Goal: Task Accomplishment & Management: Manage account settings

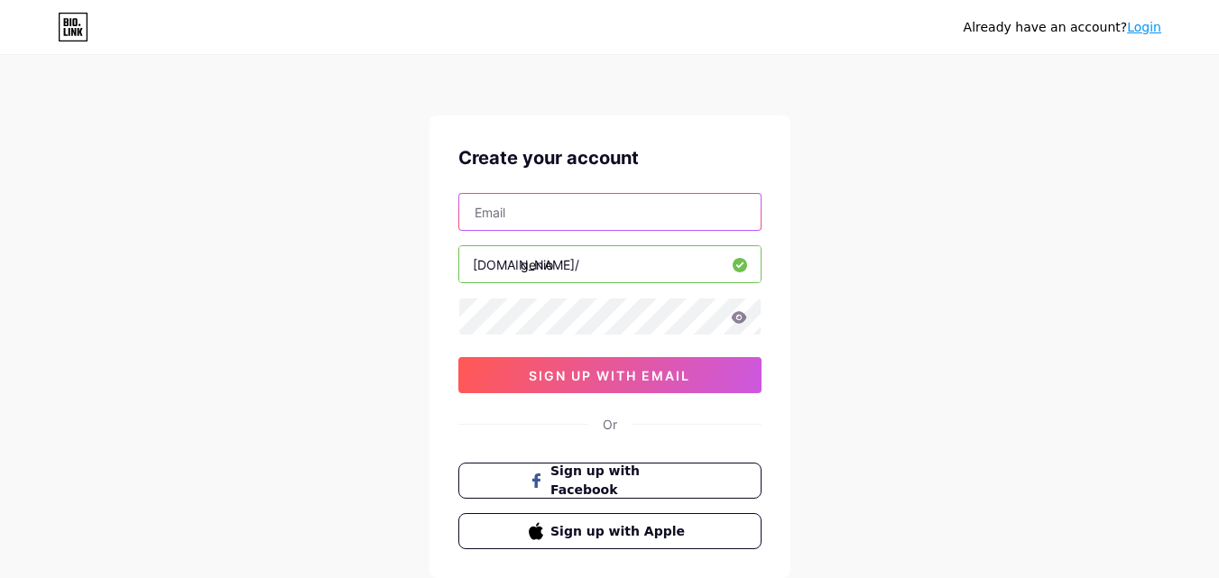
click at [598, 209] on input "text" at bounding box center [609, 212] width 301 height 36
click at [611, 206] on input "text" at bounding box center [609, 212] width 301 height 36
type input "[EMAIL_ADDRESS][DOMAIN_NAME]"
click at [732, 313] on icon at bounding box center [739, 317] width 16 height 13
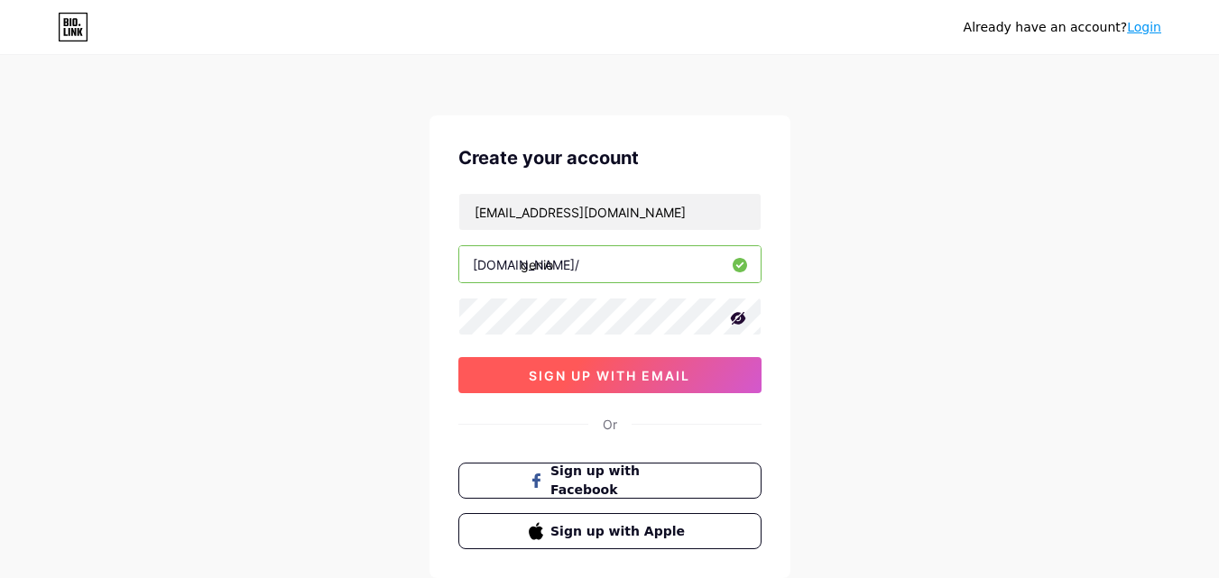
click at [725, 370] on button "sign up with email" at bounding box center [609, 375] width 303 height 36
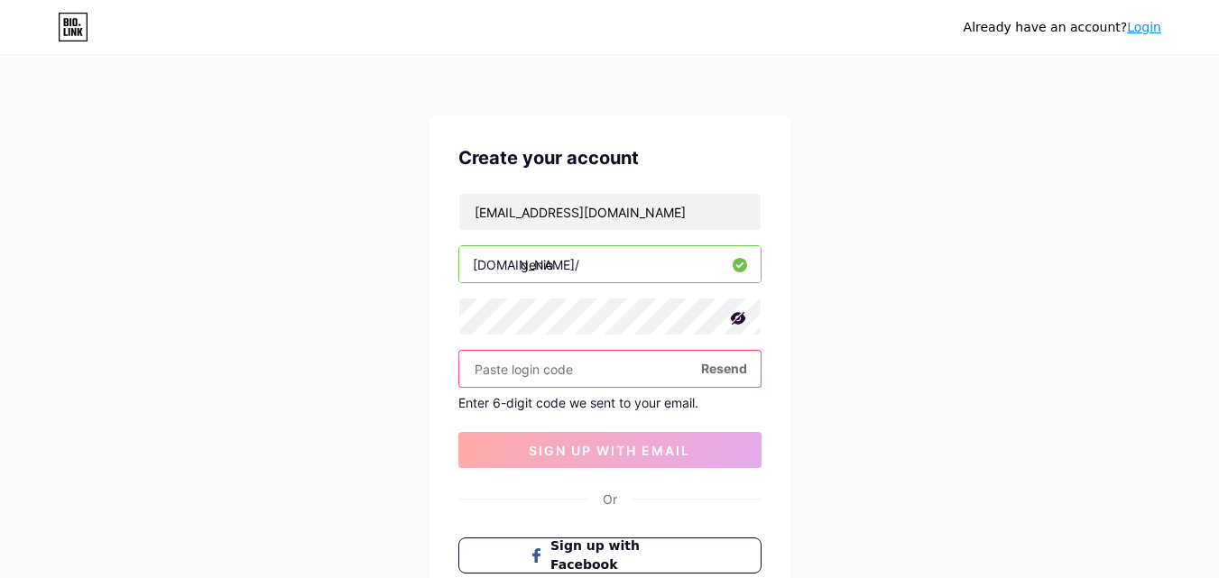
click at [591, 373] on input "text" at bounding box center [609, 369] width 301 height 36
paste input "909042"
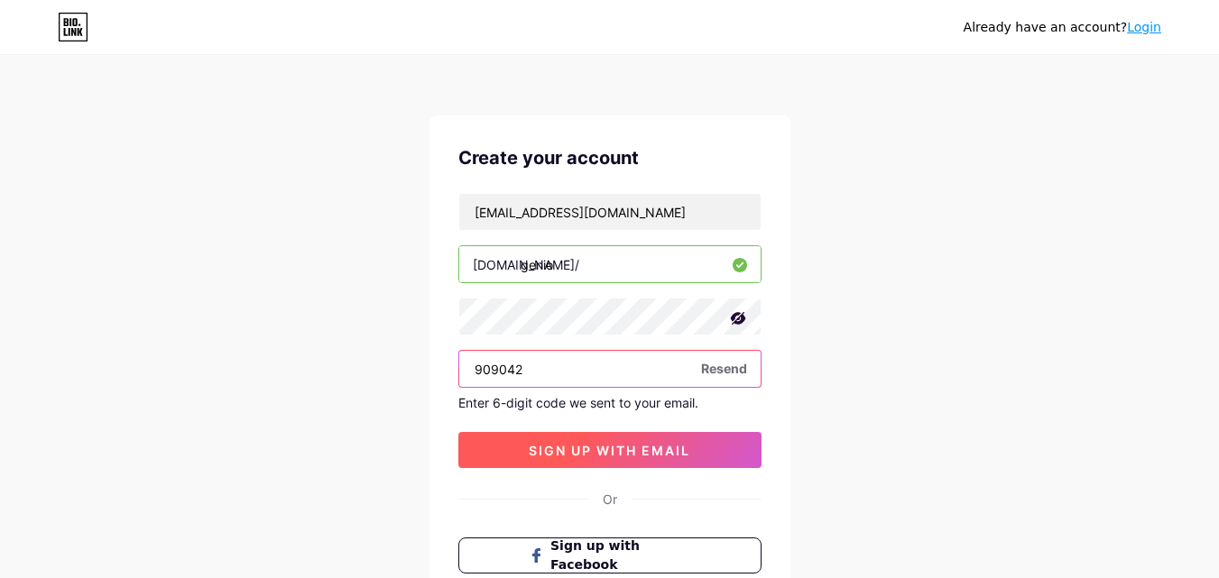
type input "909042"
click at [651, 448] on span "sign up with email" at bounding box center [609, 450] width 161 height 15
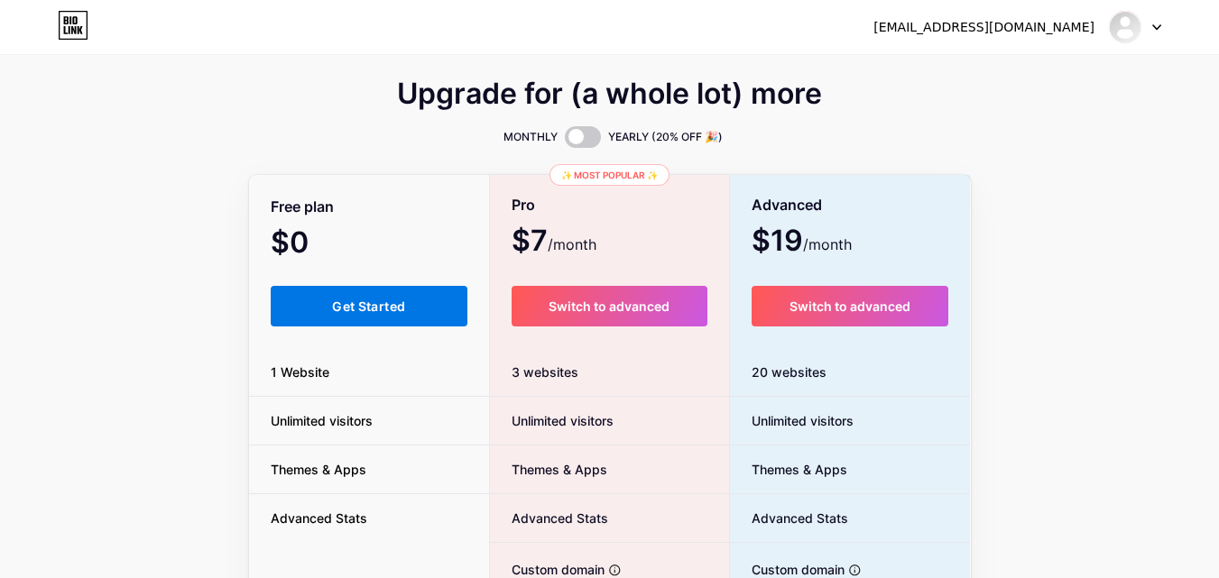
click at [433, 300] on button "Get Started" at bounding box center [370, 306] width 198 height 41
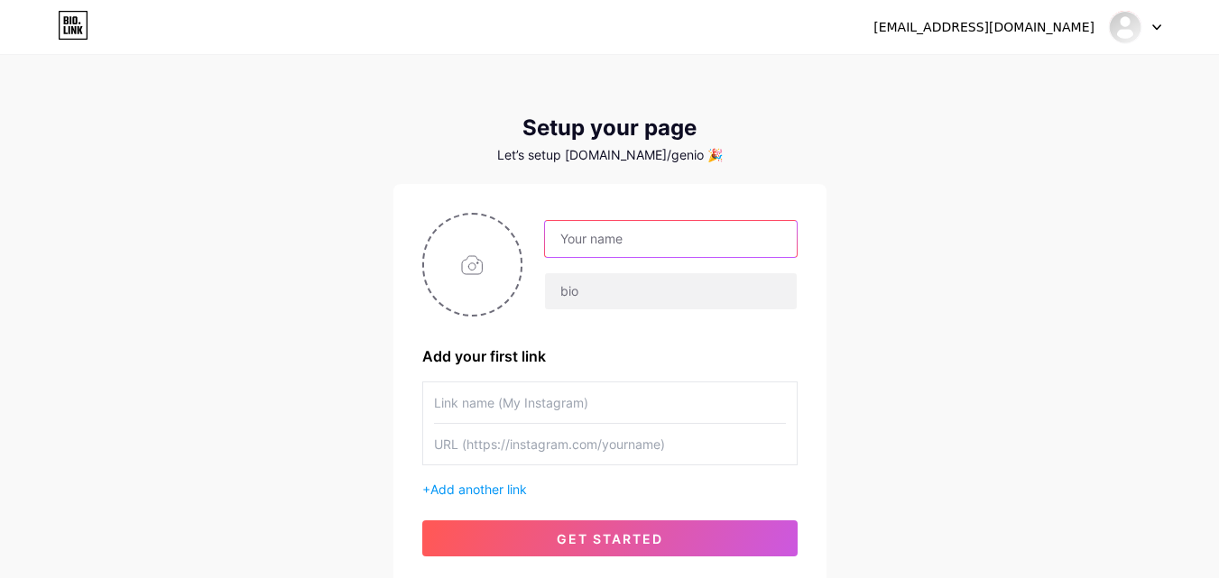
click at [722, 233] on input "text" at bounding box center [670, 239] width 251 height 36
type input "genio"
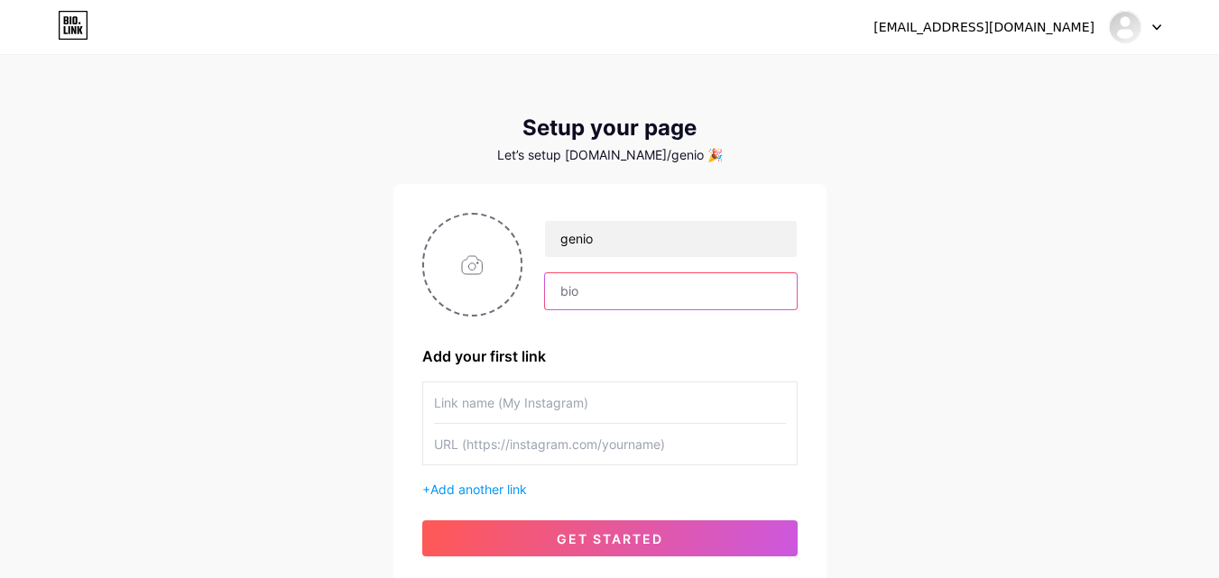
click at [589, 291] on input "text" at bounding box center [670, 291] width 251 height 36
type input "bantu kamu online"
click at [645, 398] on input "text" at bounding box center [610, 402] width 352 height 41
type input "Genio Instagram"
drag, startPoint x: 623, startPoint y: 452, endPoint x: 547, endPoint y: 458, distance: 76.9
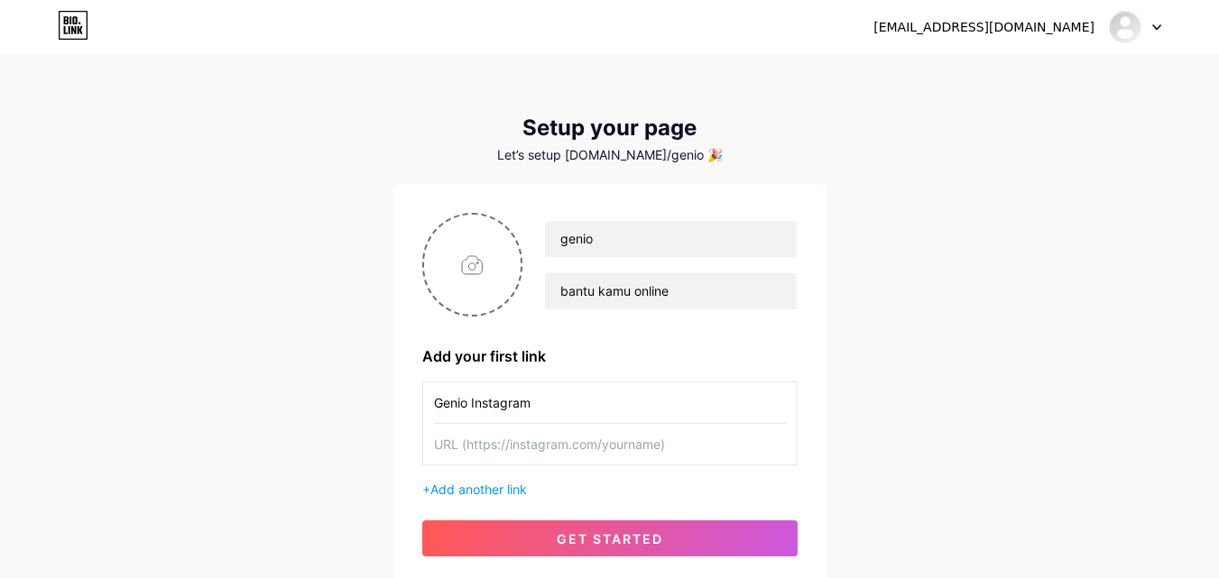
click at [547, 458] on input "text" at bounding box center [610, 444] width 352 height 41
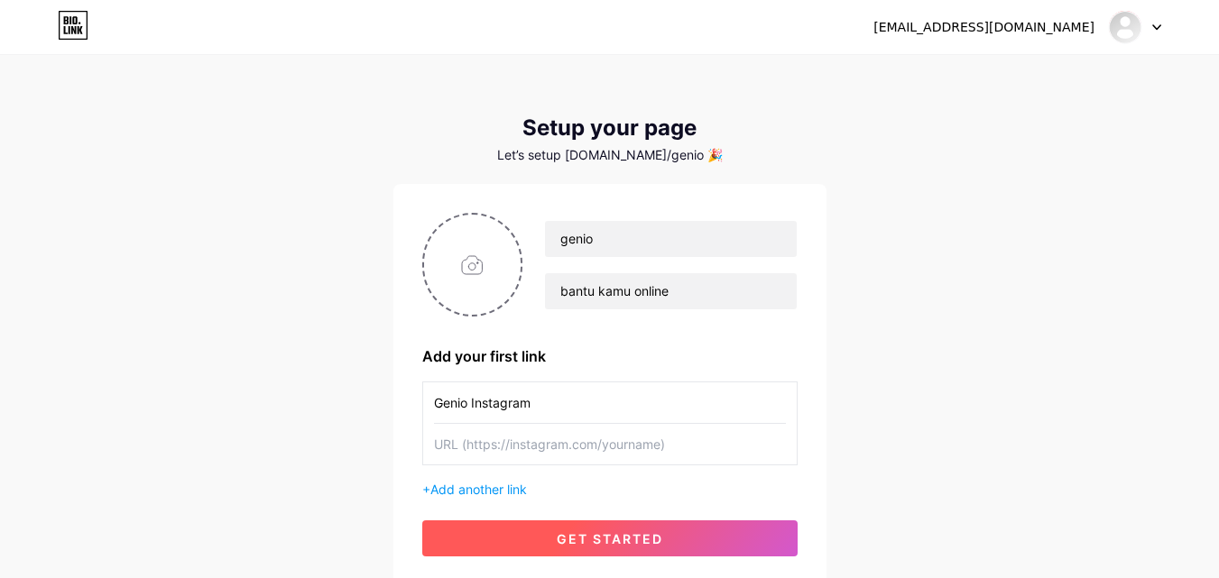
paste input "[URL][DOMAIN_NAME]"
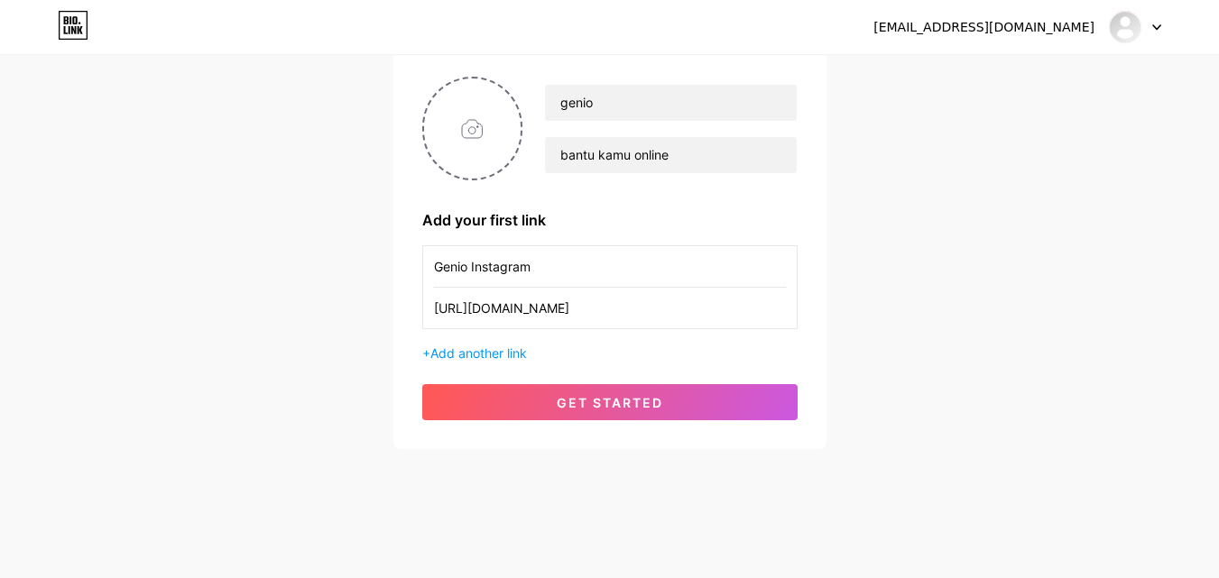
scroll to position [137, 0]
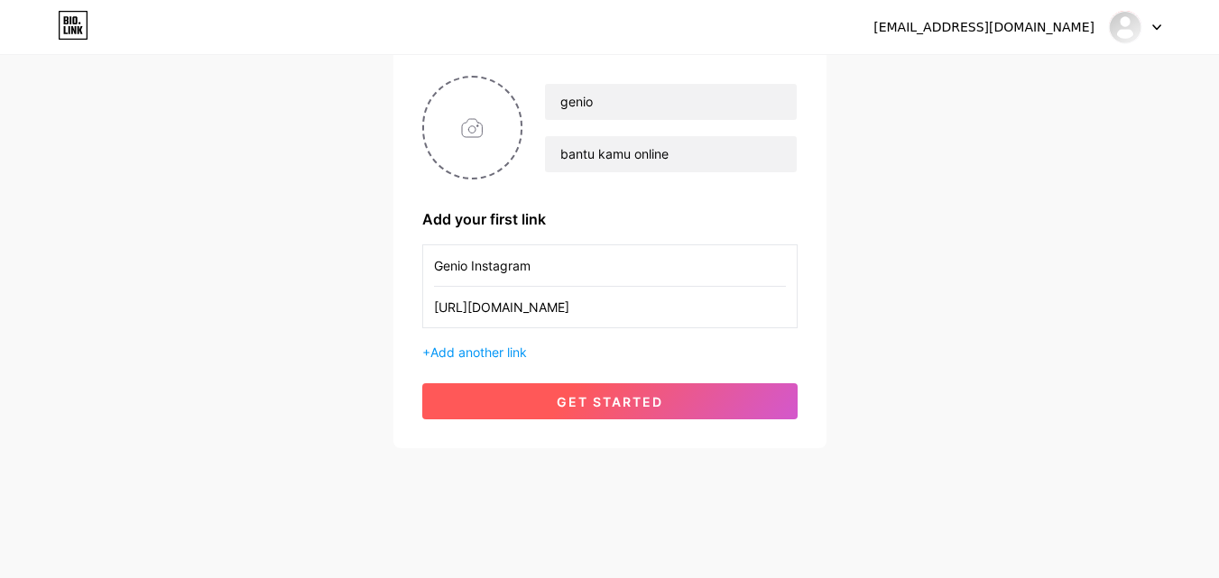
type input "[URL][DOMAIN_NAME]"
click at [697, 401] on button "get started" at bounding box center [609, 401] width 375 height 36
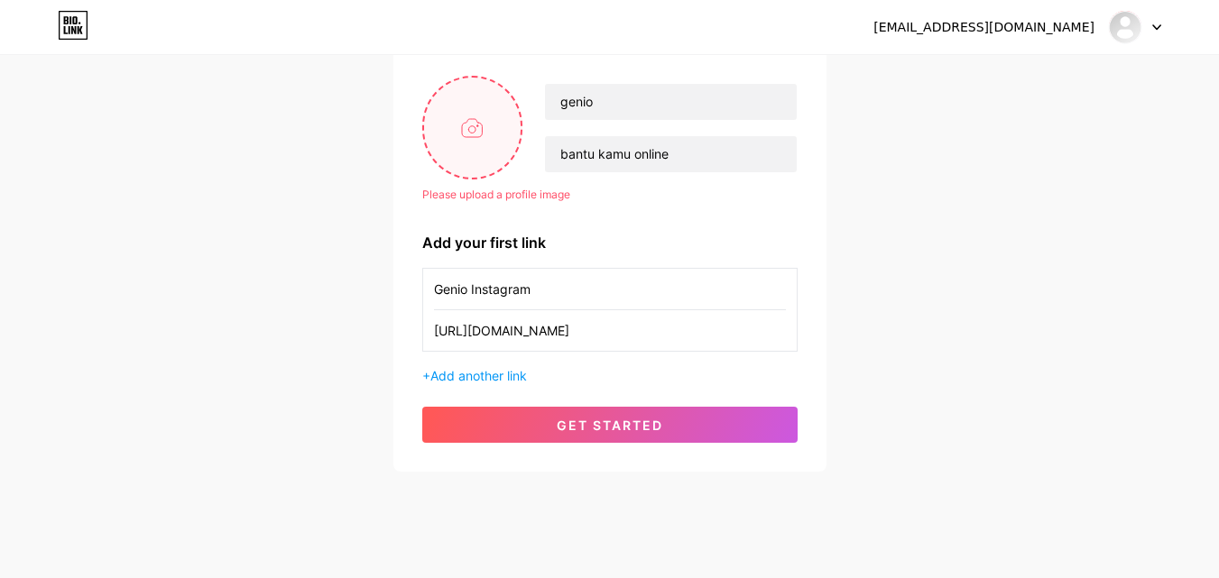
click at [468, 161] on input "file" at bounding box center [472, 128] width 97 height 100
type input "C:\fakepath\chatgpt.png"
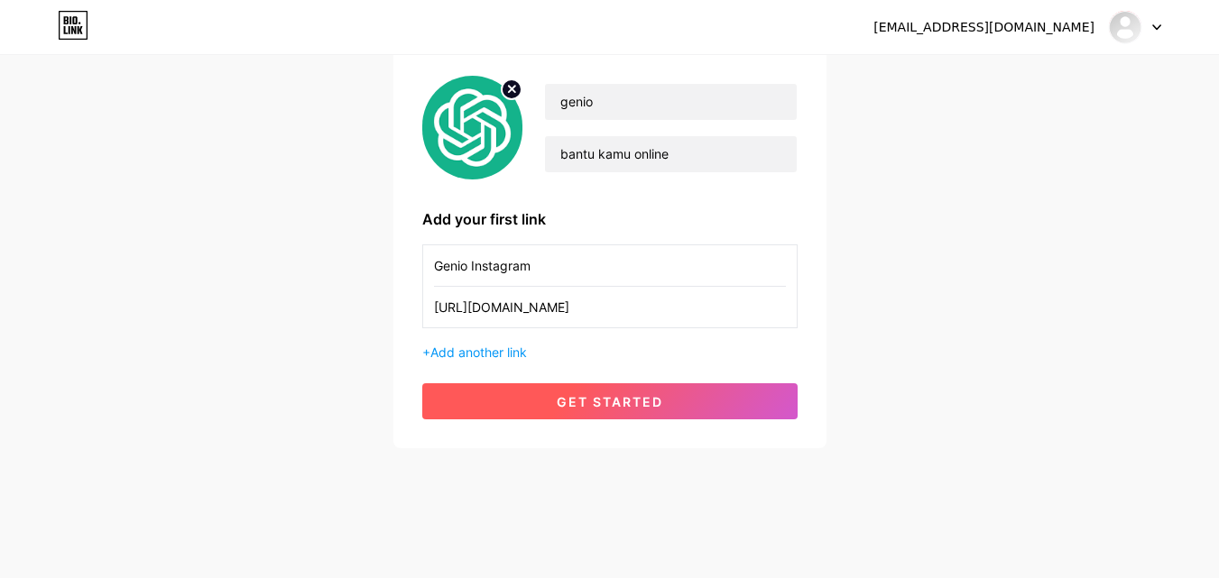
click at [700, 415] on button "get started" at bounding box center [609, 401] width 375 height 36
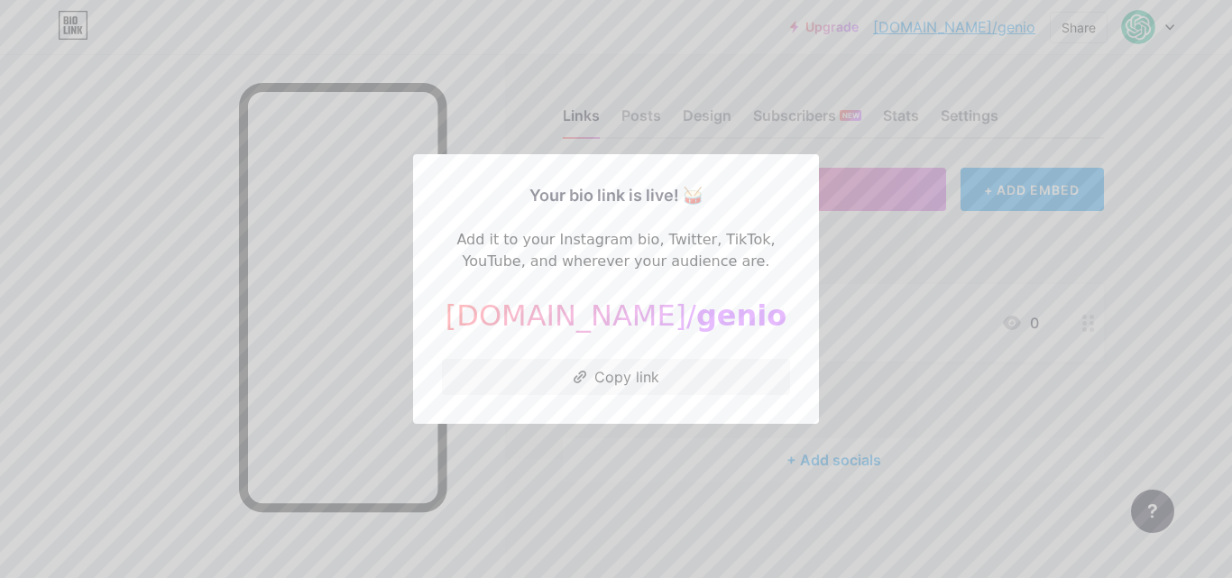
click at [960, 280] on div at bounding box center [616, 289] width 1232 height 578
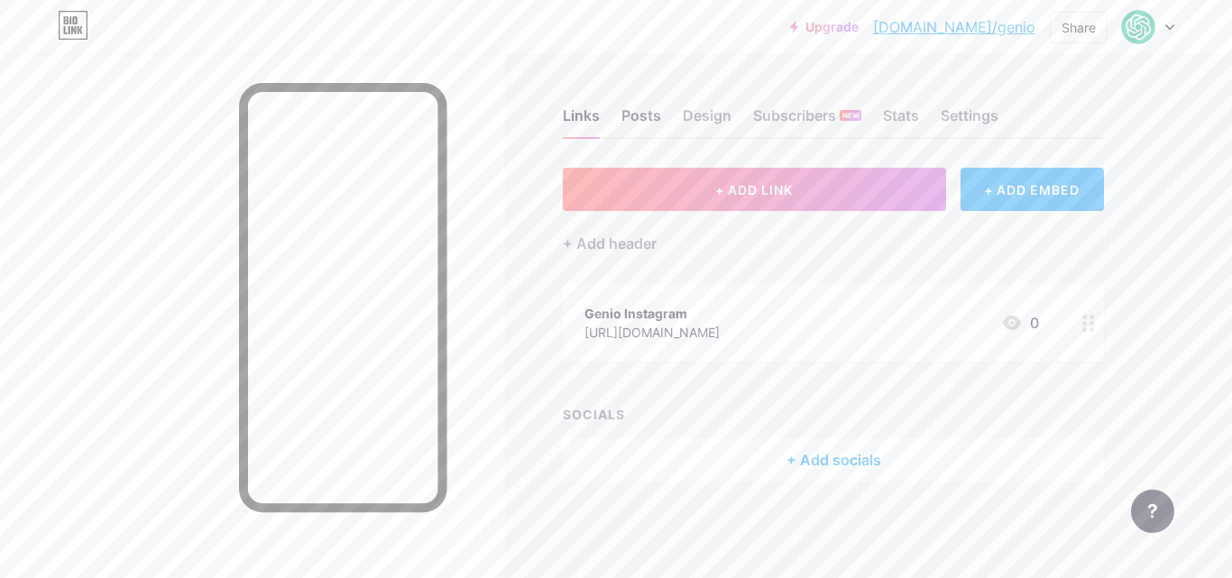
click at [647, 114] on div "Posts" at bounding box center [641, 121] width 40 height 32
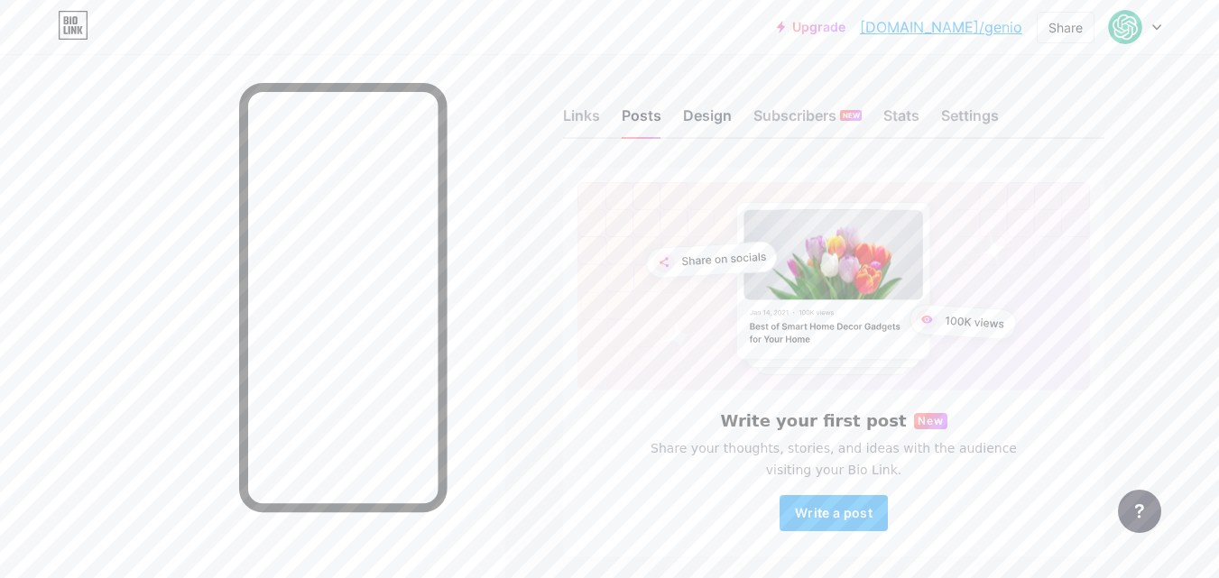
click at [710, 108] on div "Design" at bounding box center [707, 121] width 49 height 32
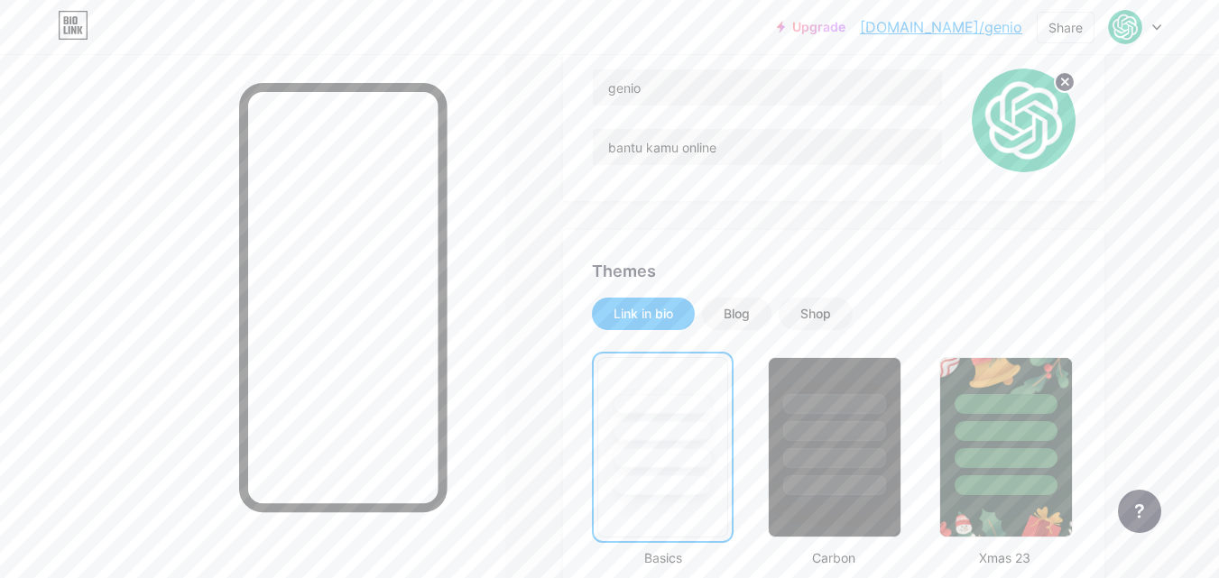
scroll to position [180, 0]
click at [749, 314] on div "Blog" at bounding box center [736, 315] width 26 height 18
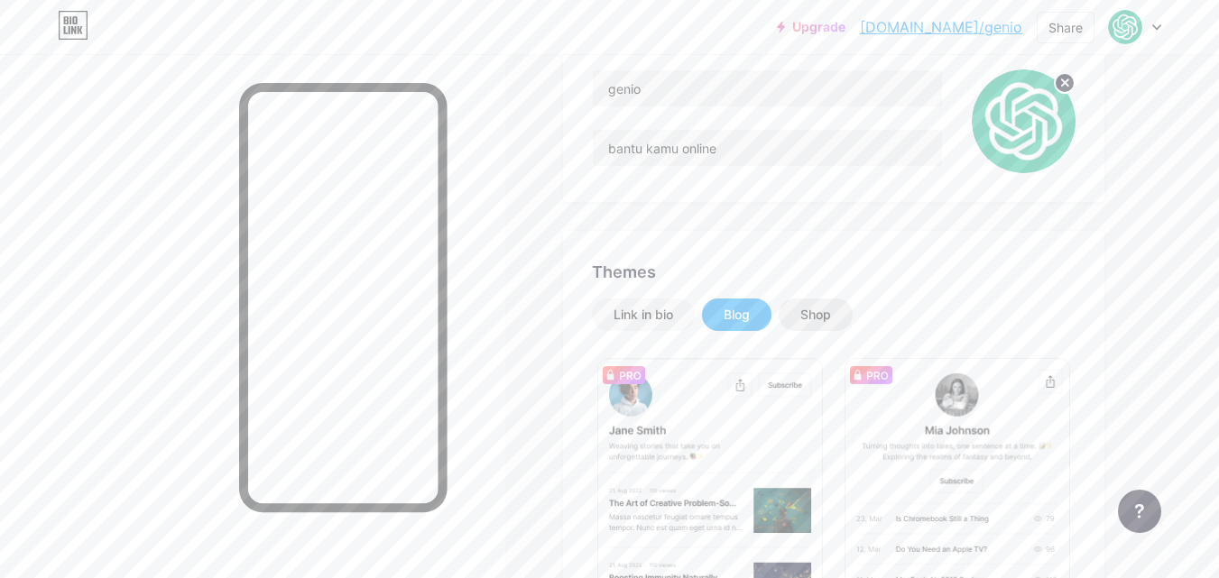
click at [832, 325] on div "Shop" at bounding box center [815, 315] width 74 height 32
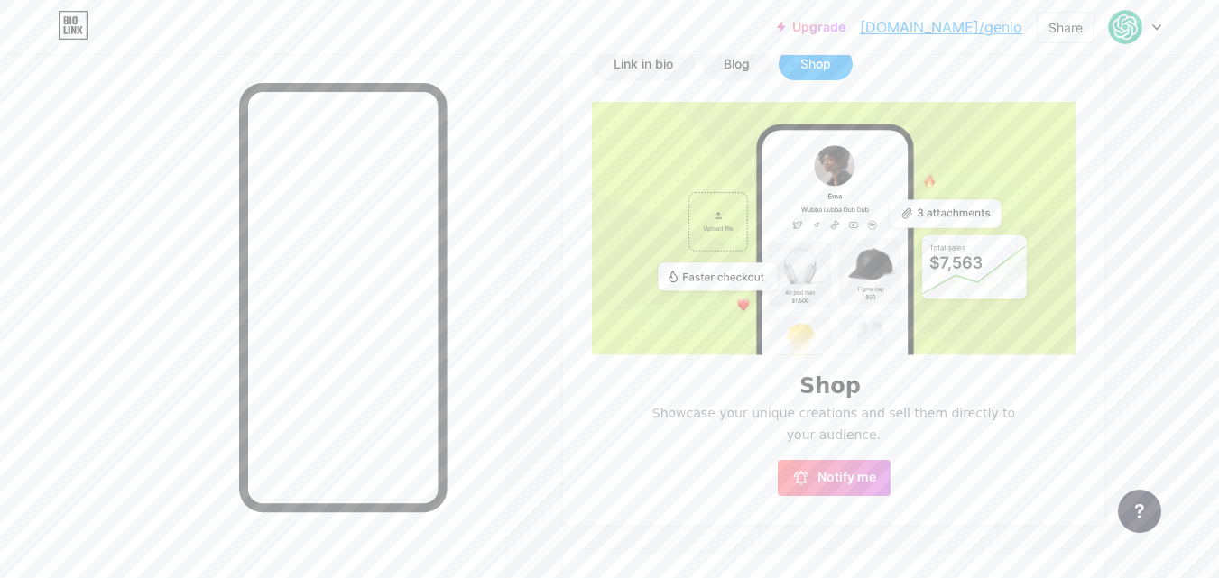
scroll to position [463, 0]
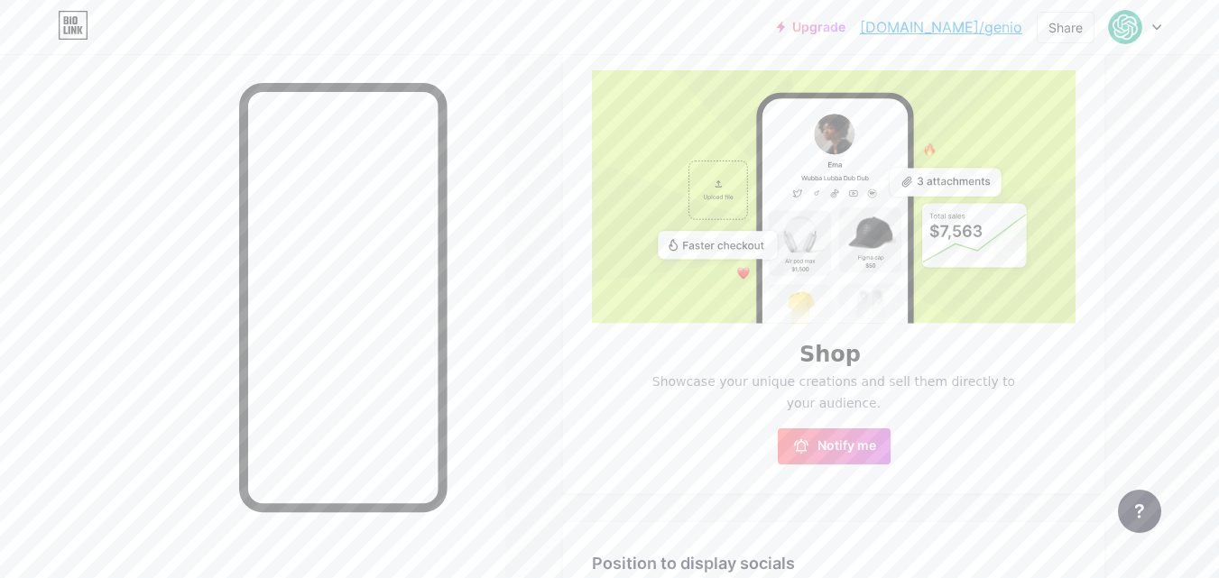
click at [888, 263] on rect at bounding box center [870, 240] width 62 height 66
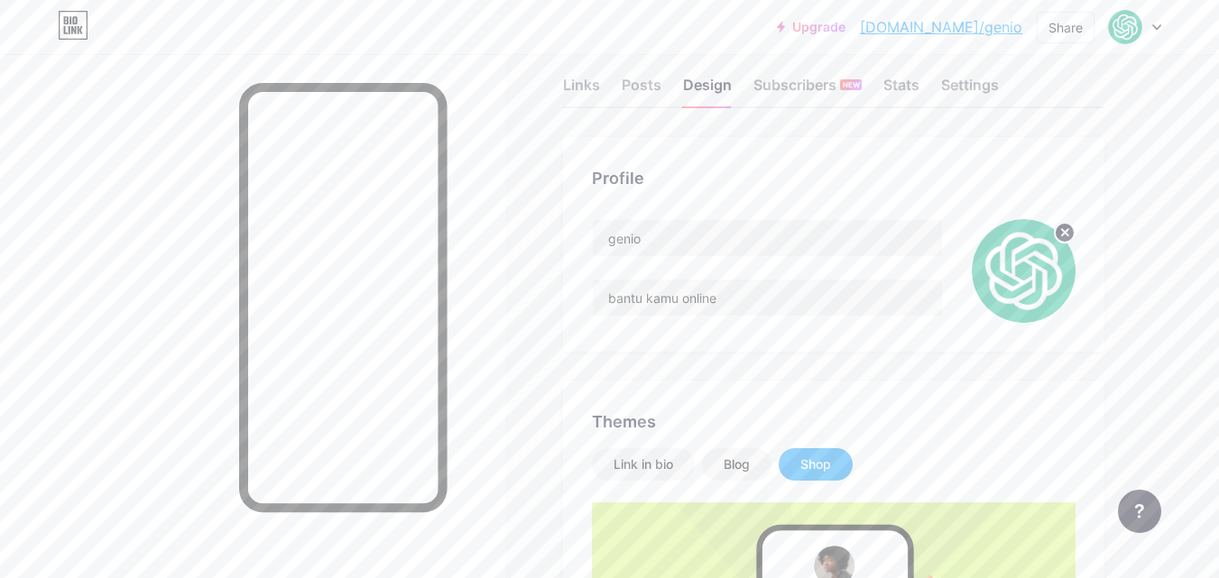
scroll to position [12, 0]
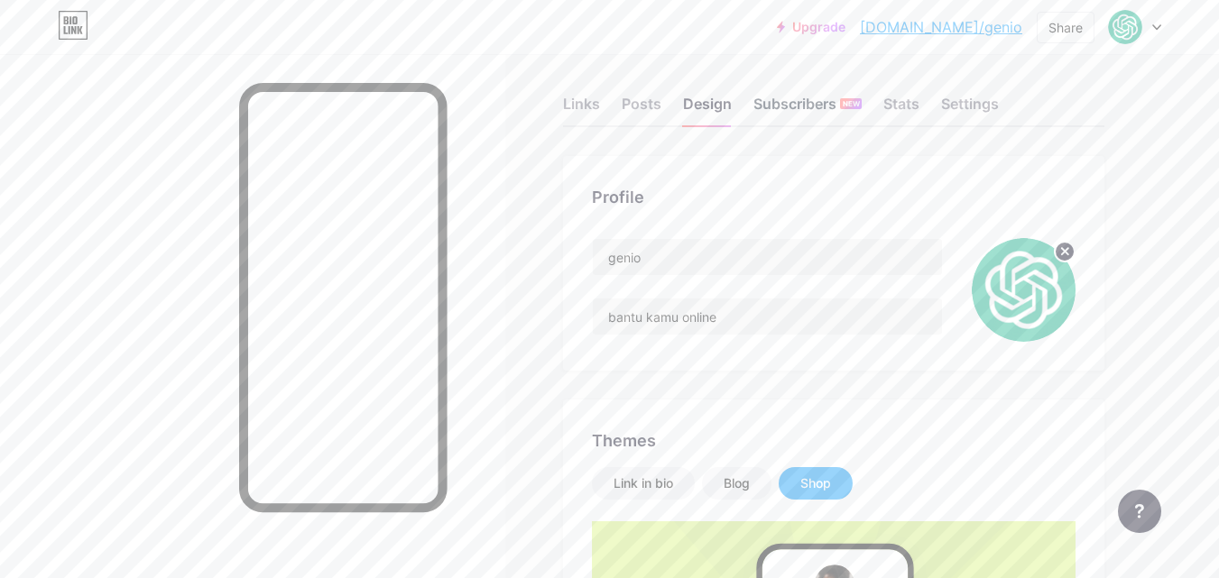
click at [836, 106] on div "Subscribers NEW" at bounding box center [807, 109] width 108 height 32
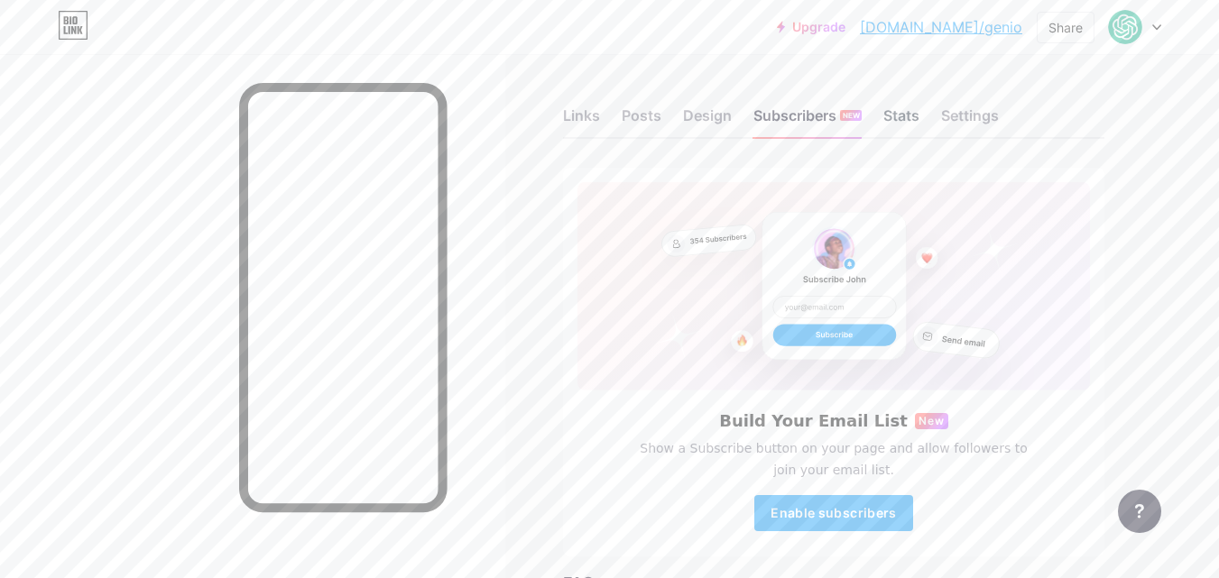
click at [897, 112] on div "Stats" at bounding box center [901, 121] width 36 height 32
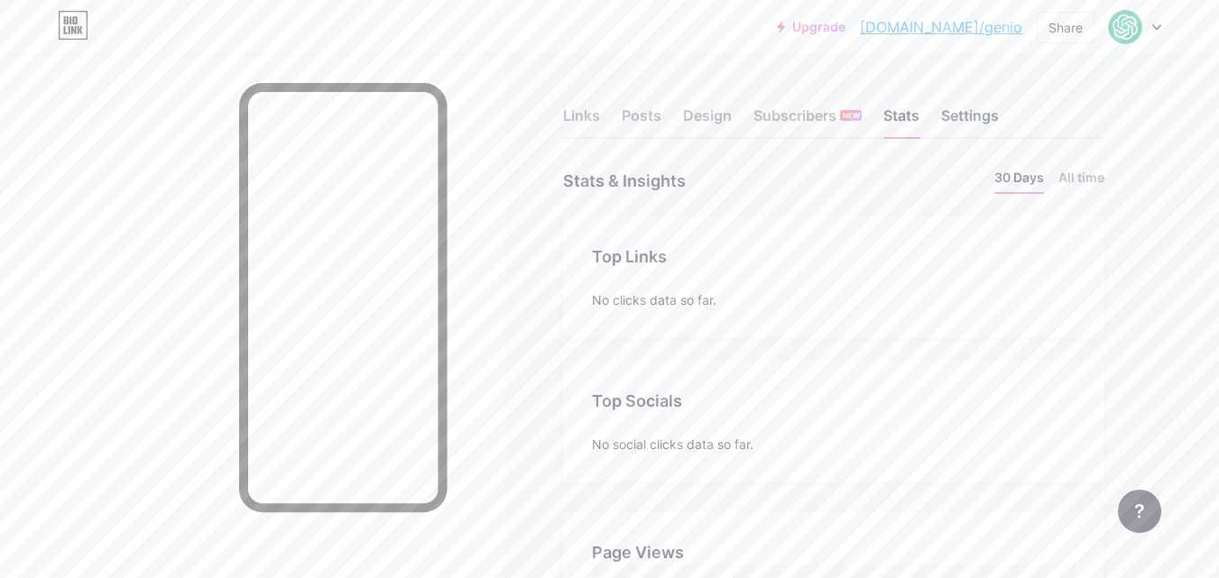
click at [959, 112] on div "Settings" at bounding box center [970, 121] width 58 height 32
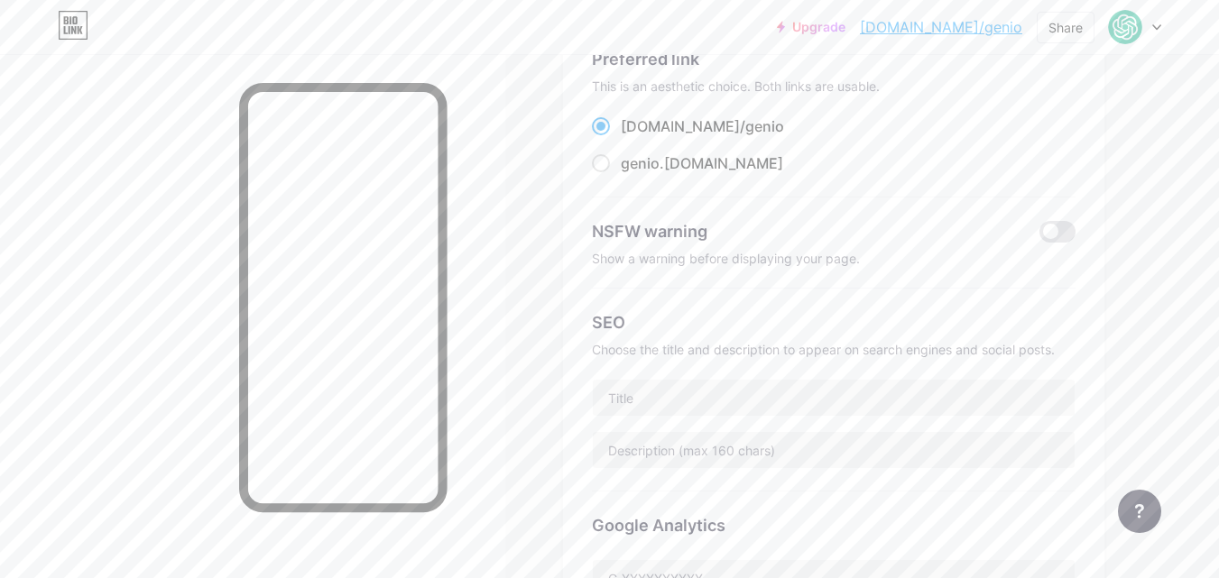
scroll to position [111, 0]
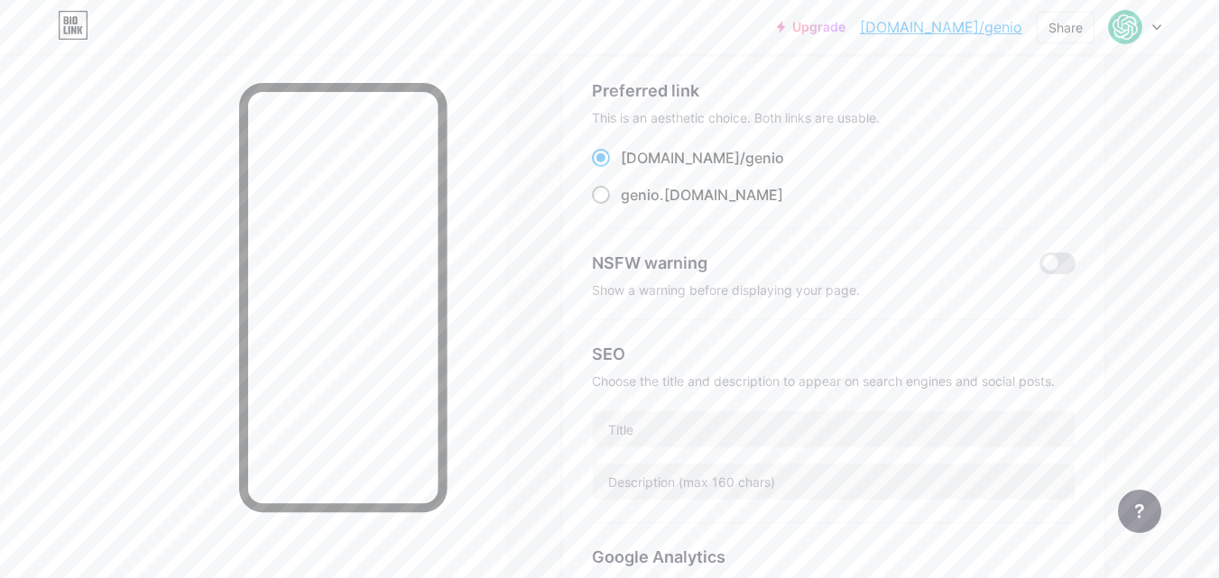
click at [603, 200] on span at bounding box center [601, 195] width 18 height 18
click at [621, 206] on input "genio .[DOMAIN_NAME]" at bounding box center [627, 212] width 12 height 12
radio input "true"
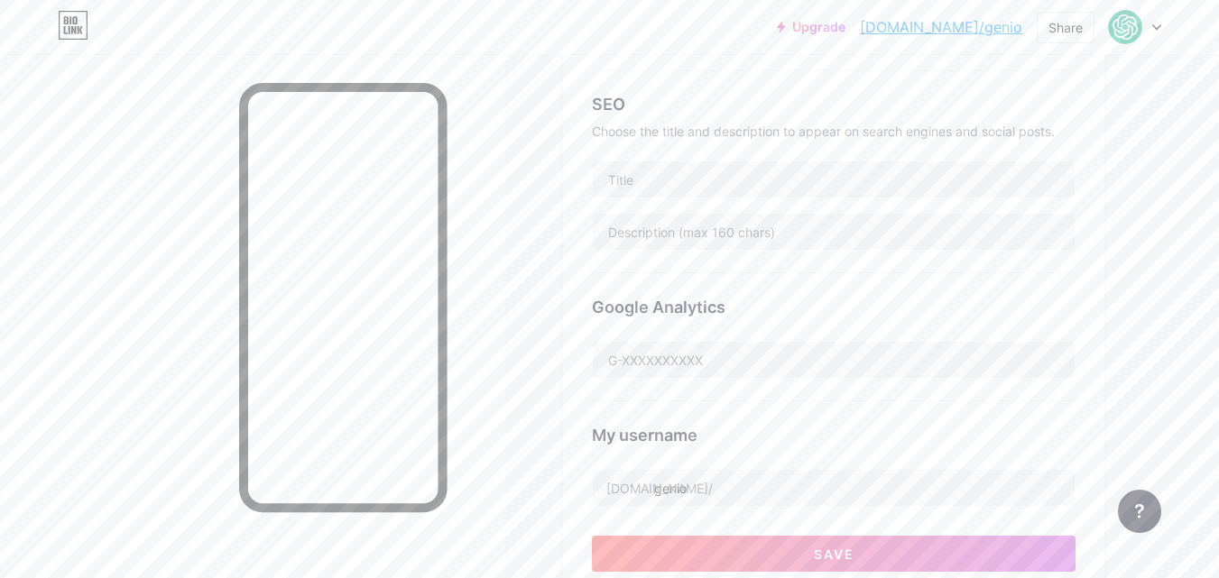
scroll to position [631, 0]
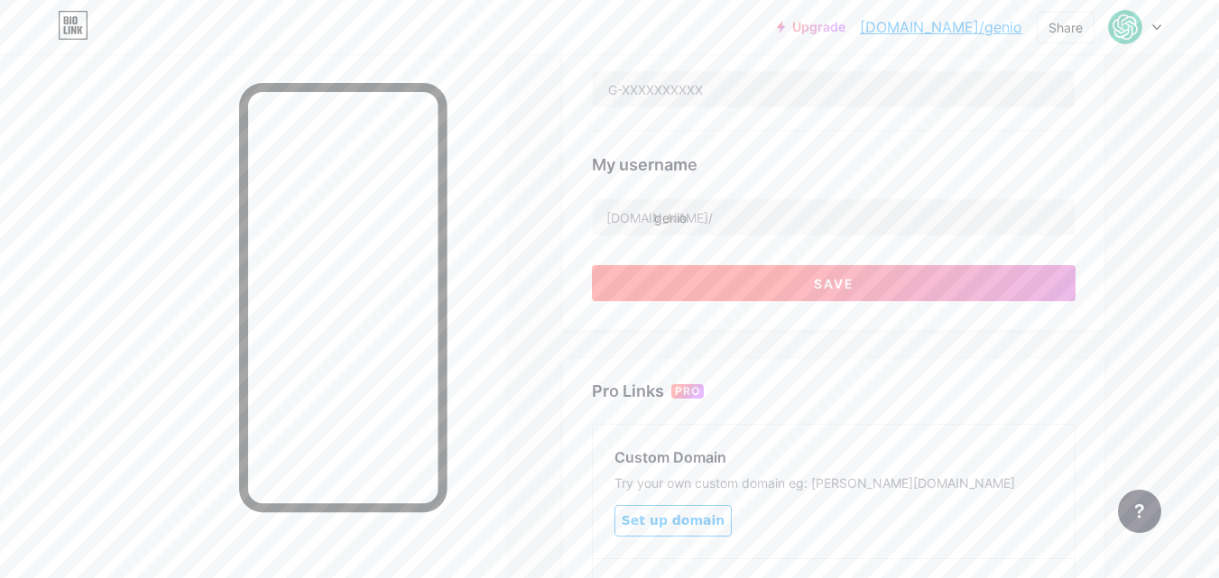
click at [906, 277] on button "Save" at bounding box center [833, 283] width 483 height 36
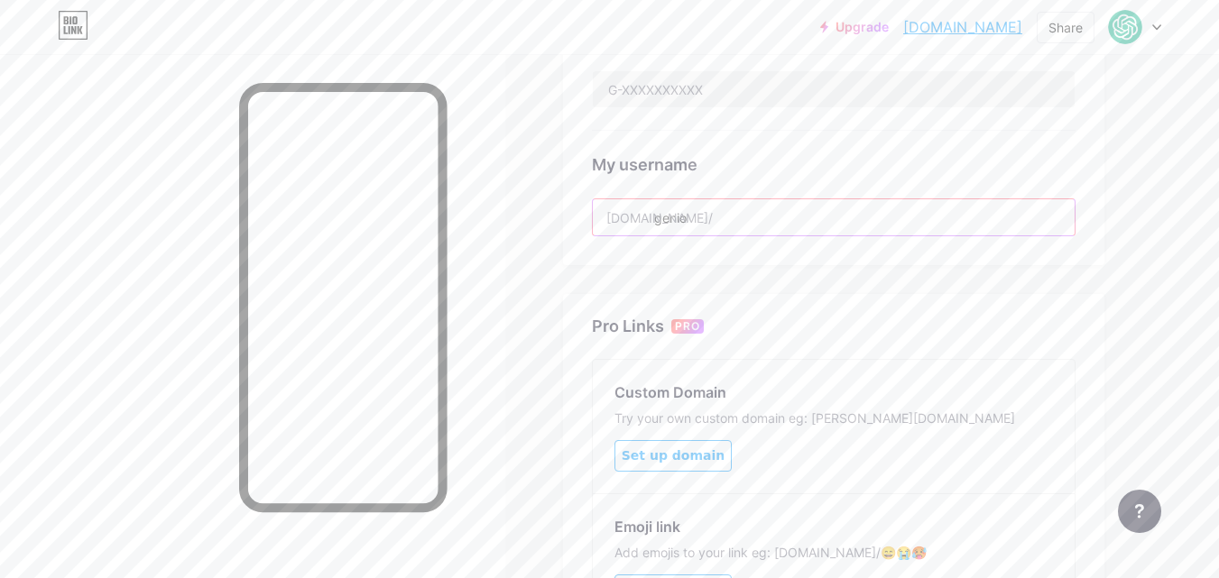
click at [697, 214] on input "genio" at bounding box center [834, 217] width 482 height 36
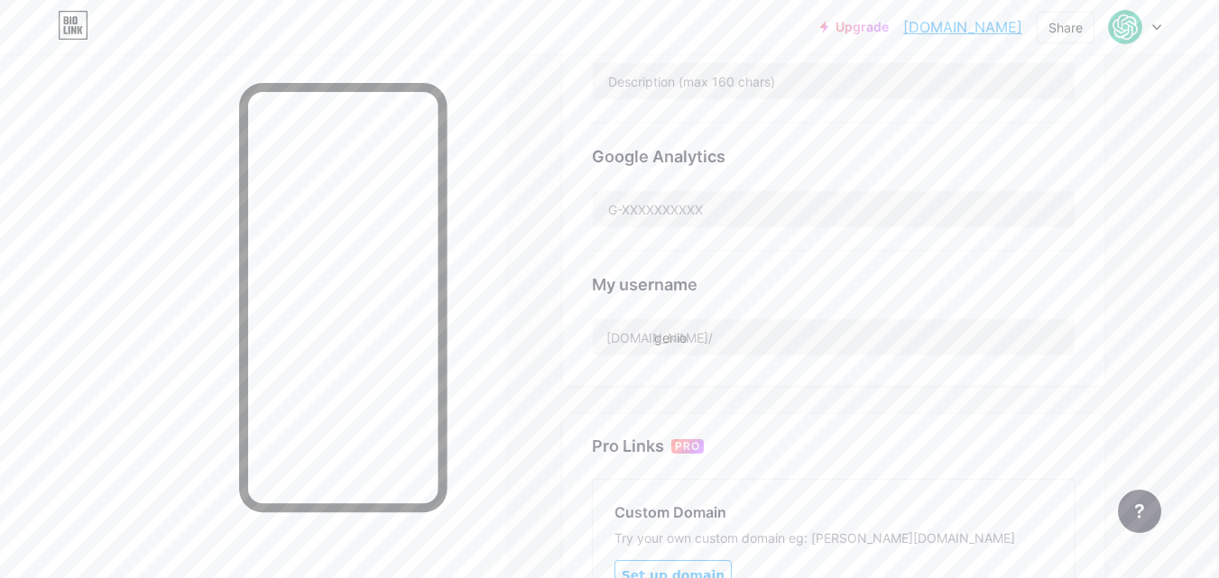
scroll to position [180, 0]
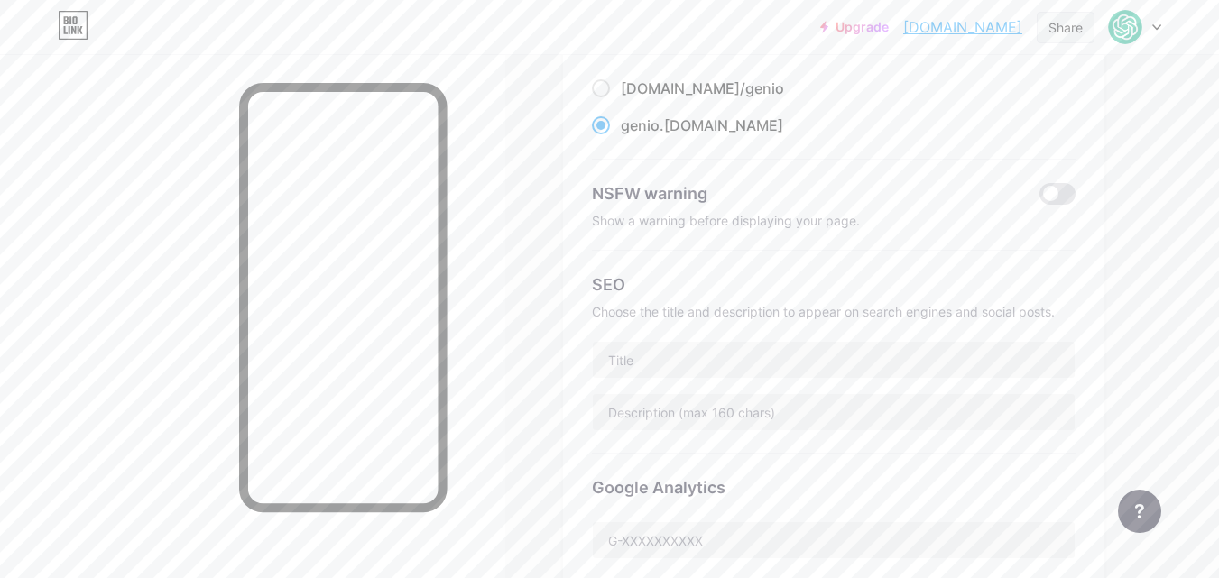
click at [1083, 30] on div "Share" at bounding box center [1065, 28] width 58 height 32
click at [1026, 248] on div "NSFW warning Show a warning before displaying your page." at bounding box center [833, 205] width 483 height 91
click at [1141, 17] on div at bounding box center [1135, 27] width 52 height 32
click at [1047, 212] on link "Account settings" at bounding box center [1048, 204] width 224 height 49
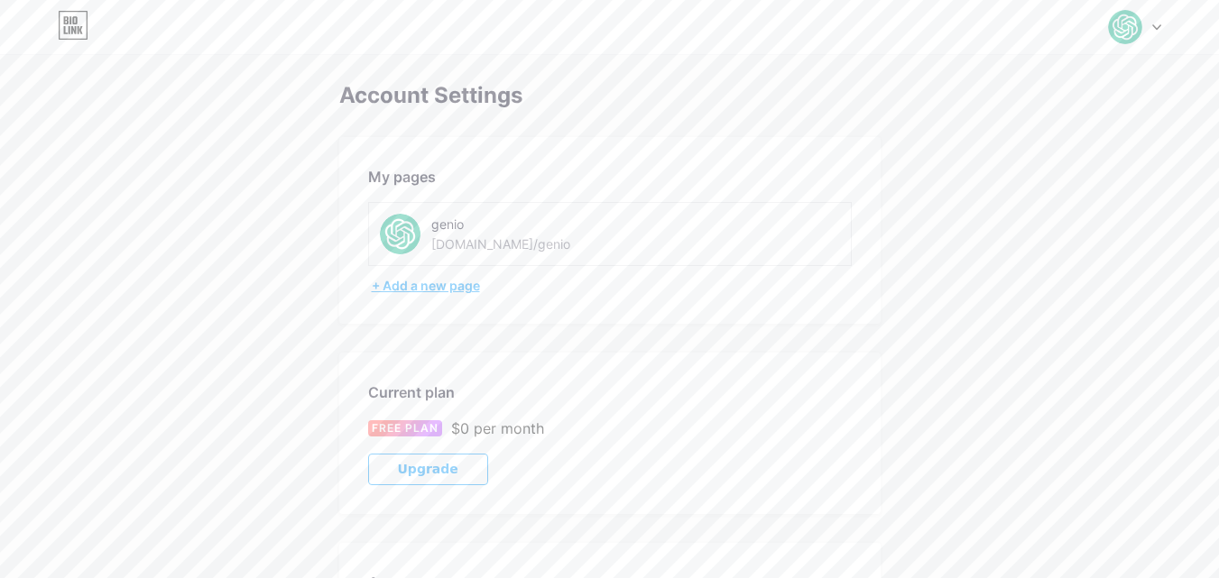
click at [446, 289] on div "+ Add a new page" at bounding box center [612, 286] width 480 height 18
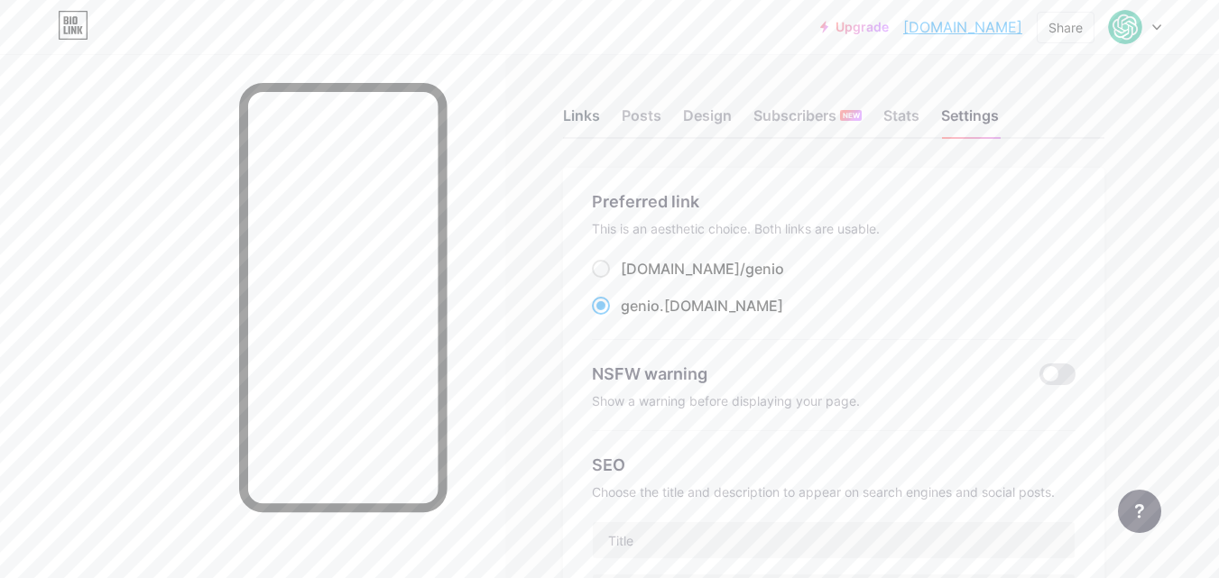
click at [577, 124] on div "Links" at bounding box center [581, 121] width 37 height 32
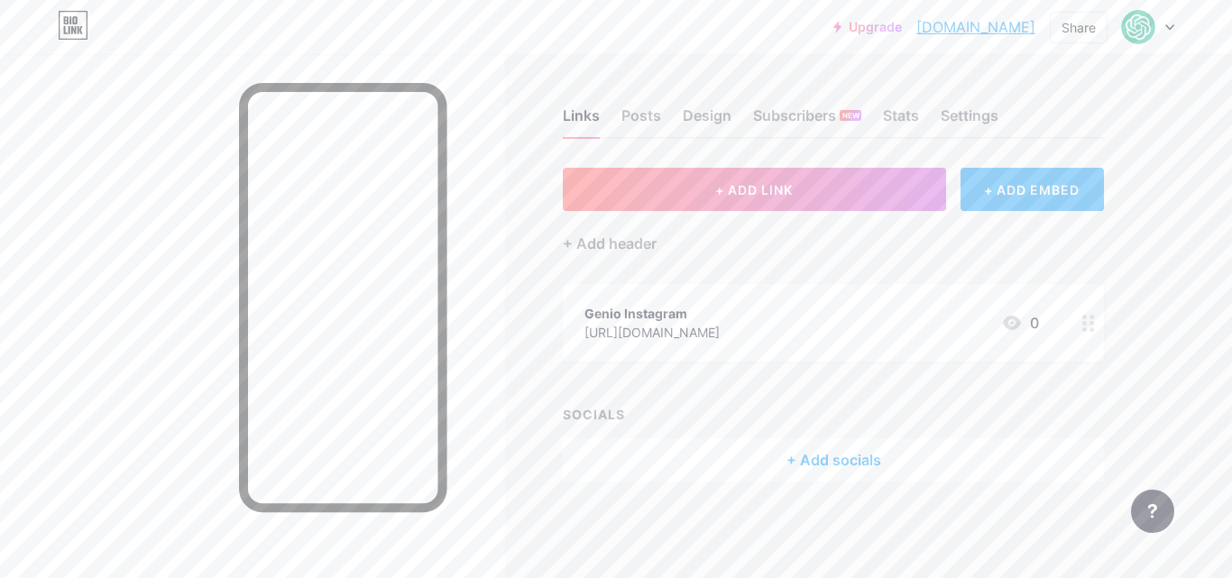
click at [1054, 185] on div "+ ADD EMBED" at bounding box center [1032, 189] width 143 height 43
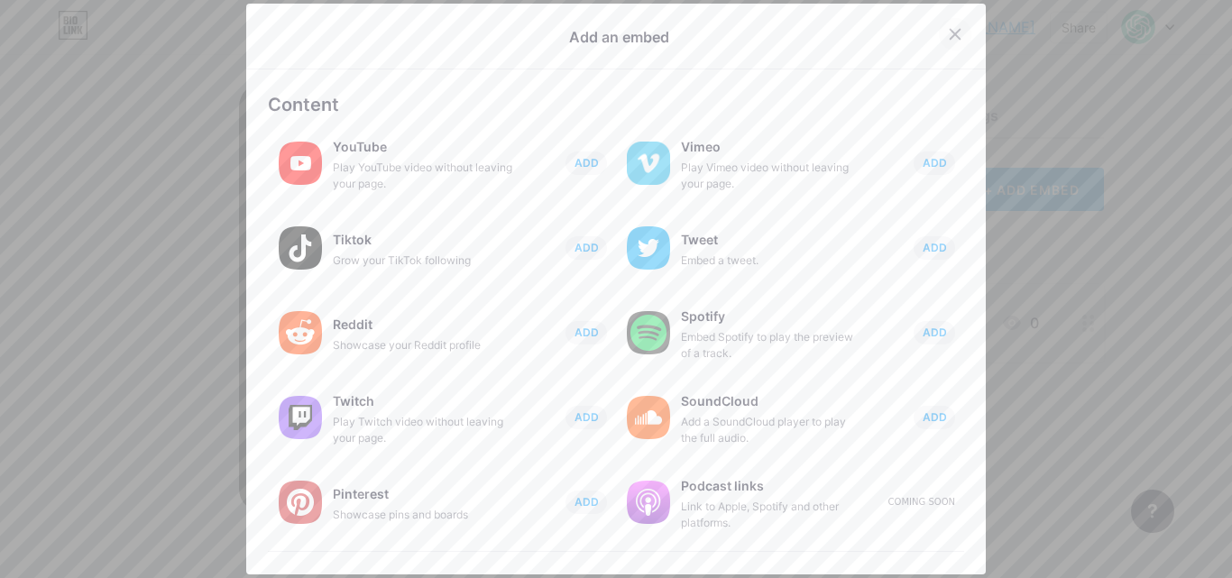
click at [948, 31] on icon at bounding box center [955, 34] width 14 height 14
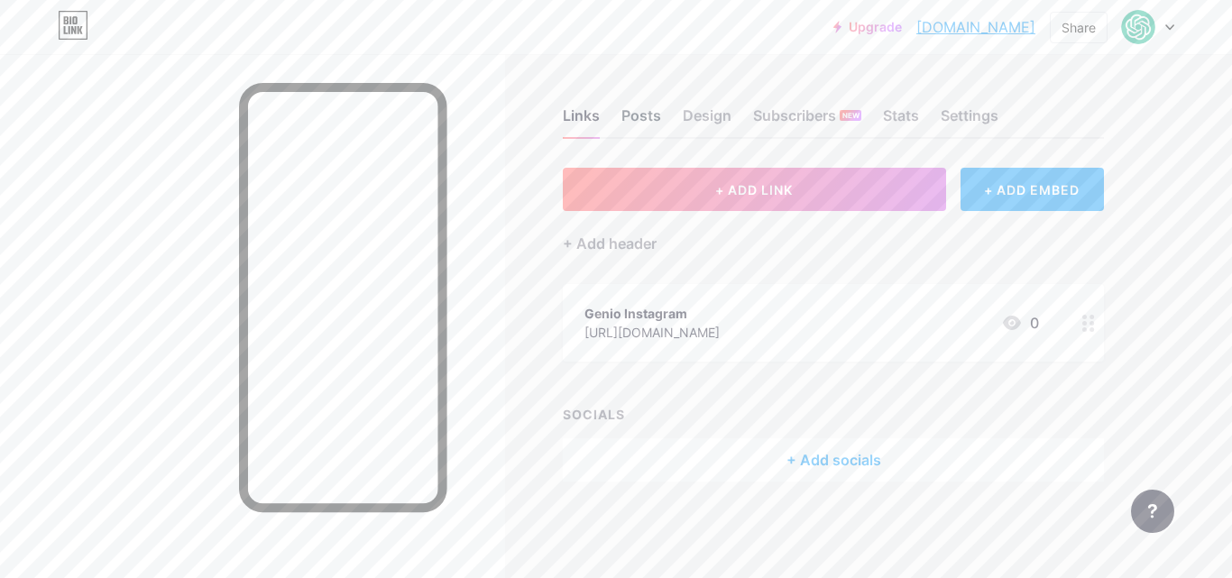
click at [631, 124] on div "Posts" at bounding box center [641, 121] width 40 height 32
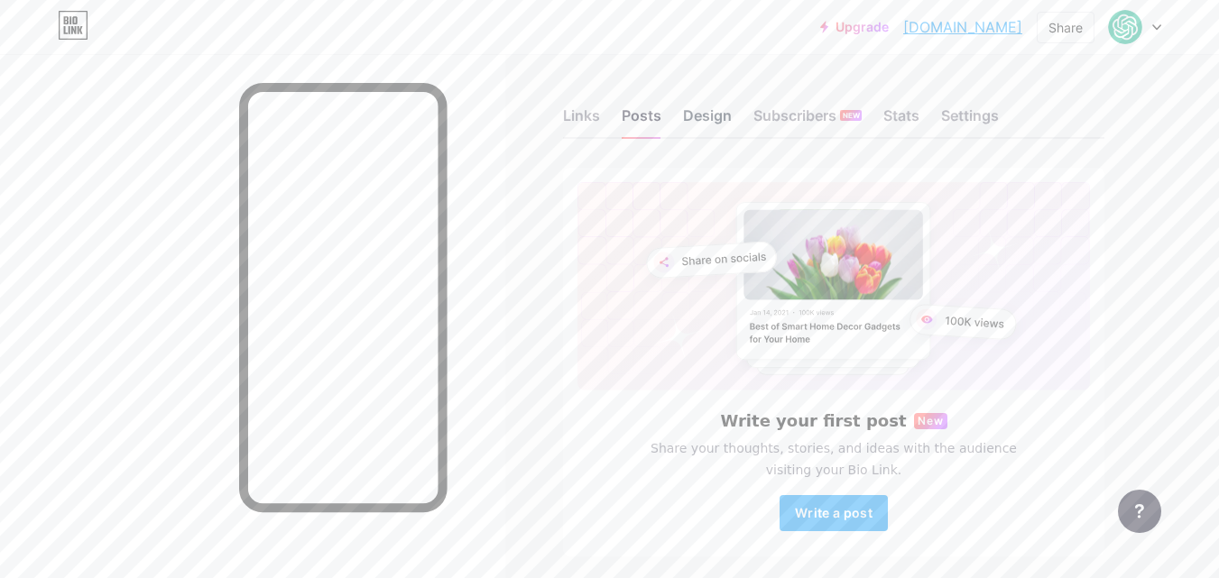
click at [690, 116] on div "Design" at bounding box center [707, 121] width 49 height 32
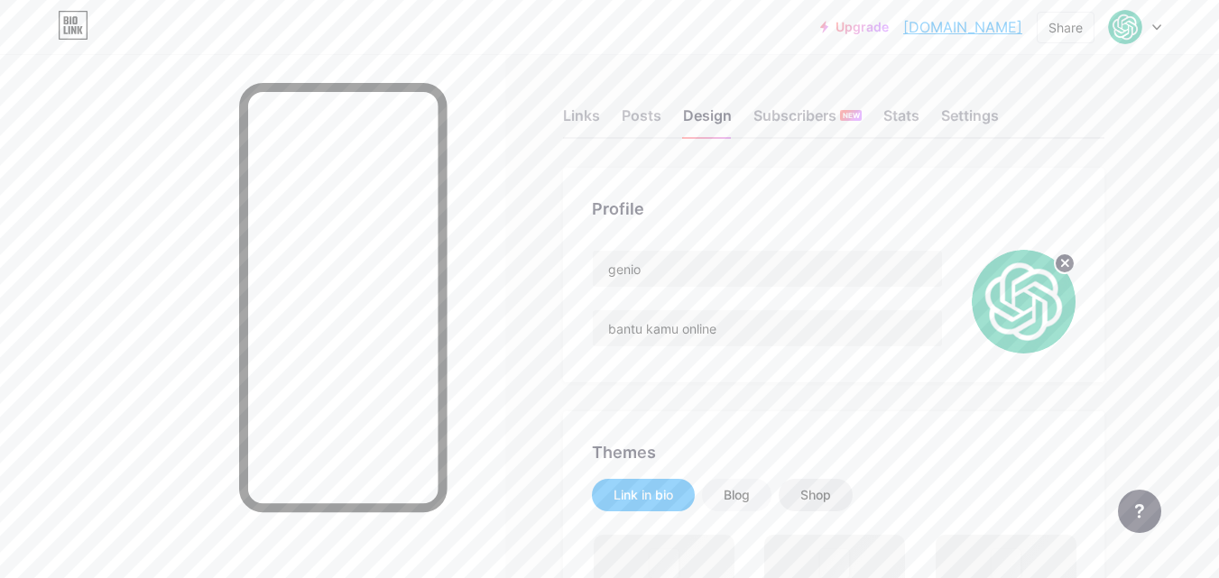
click at [825, 499] on div "Shop" at bounding box center [815, 495] width 31 height 18
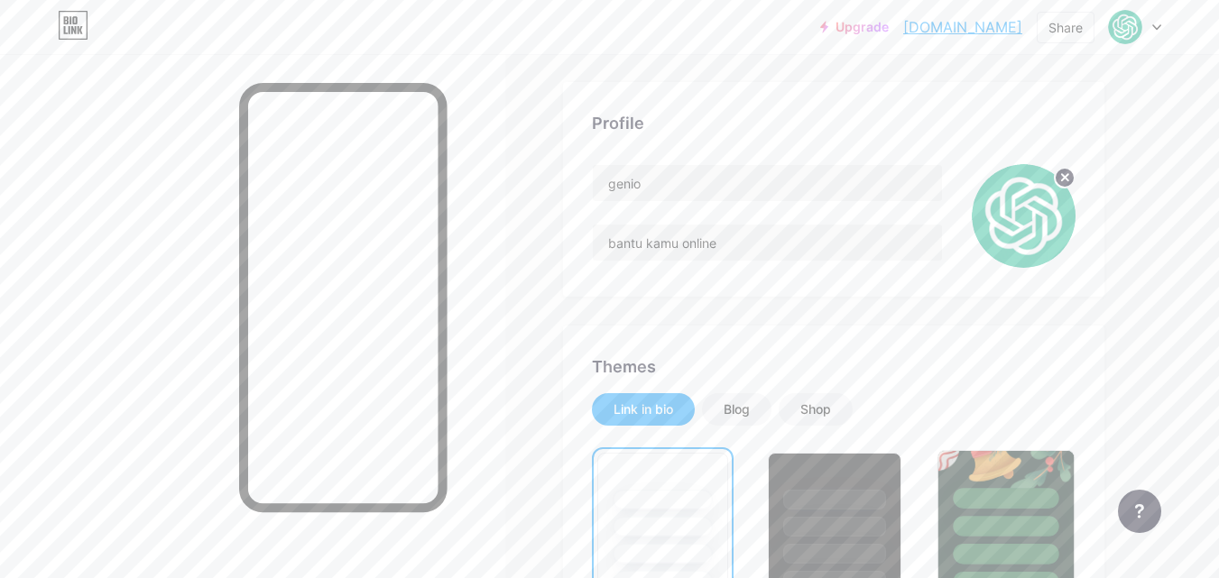
scroll to position [271, 0]
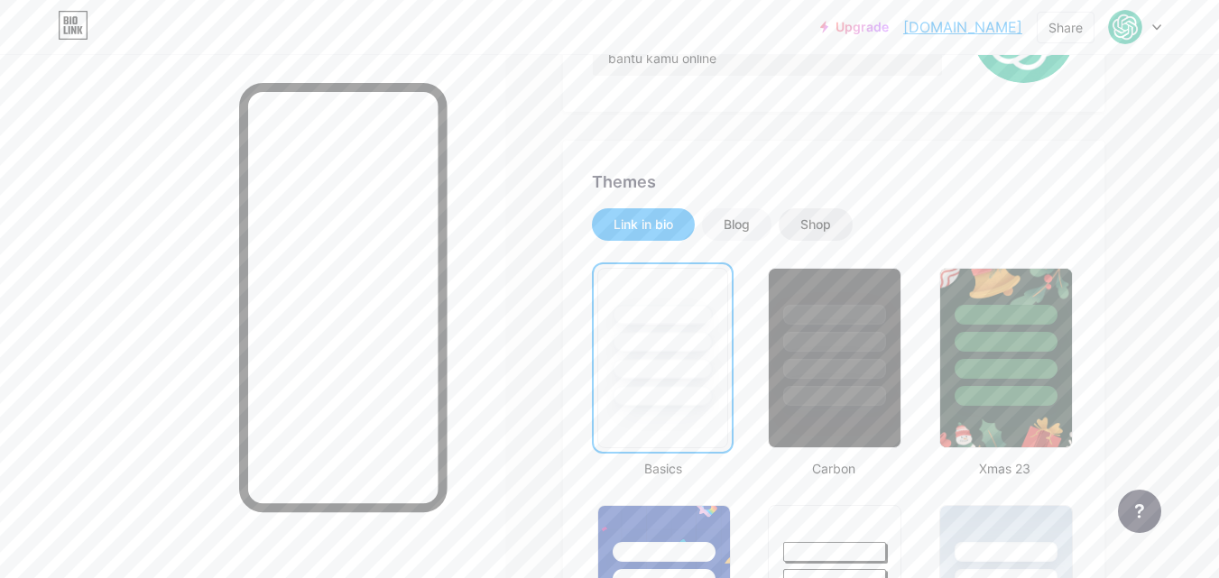
click at [820, 220] on div "Shop" at bounding box center [815, 225] width 31 height 18
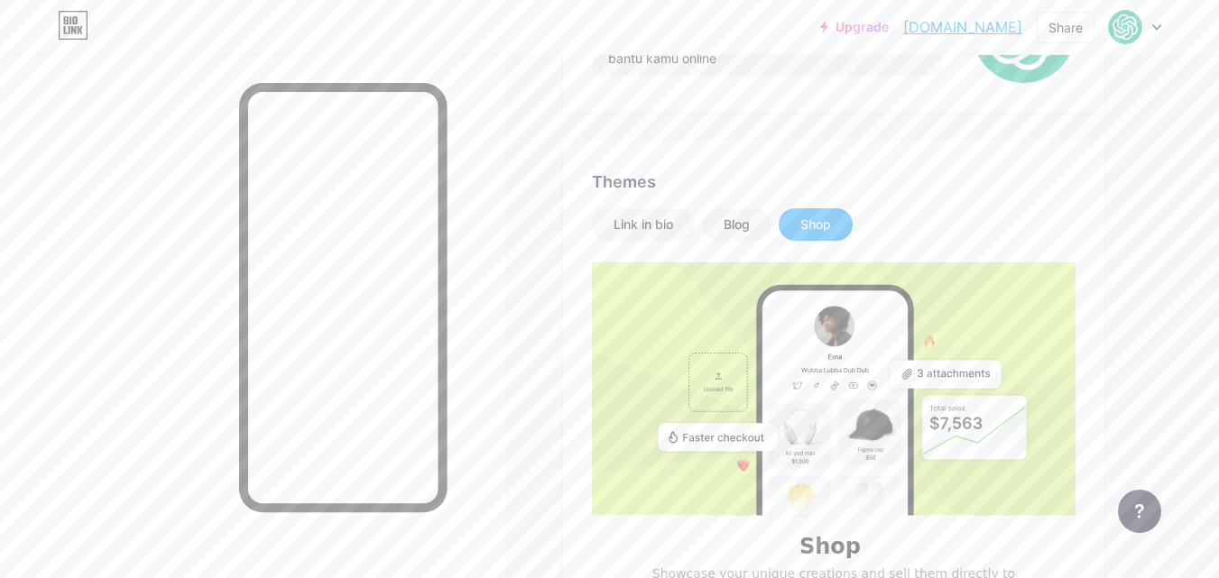
click at [792, 354] on rect at bounding box center [834, 447] width 145 height 315
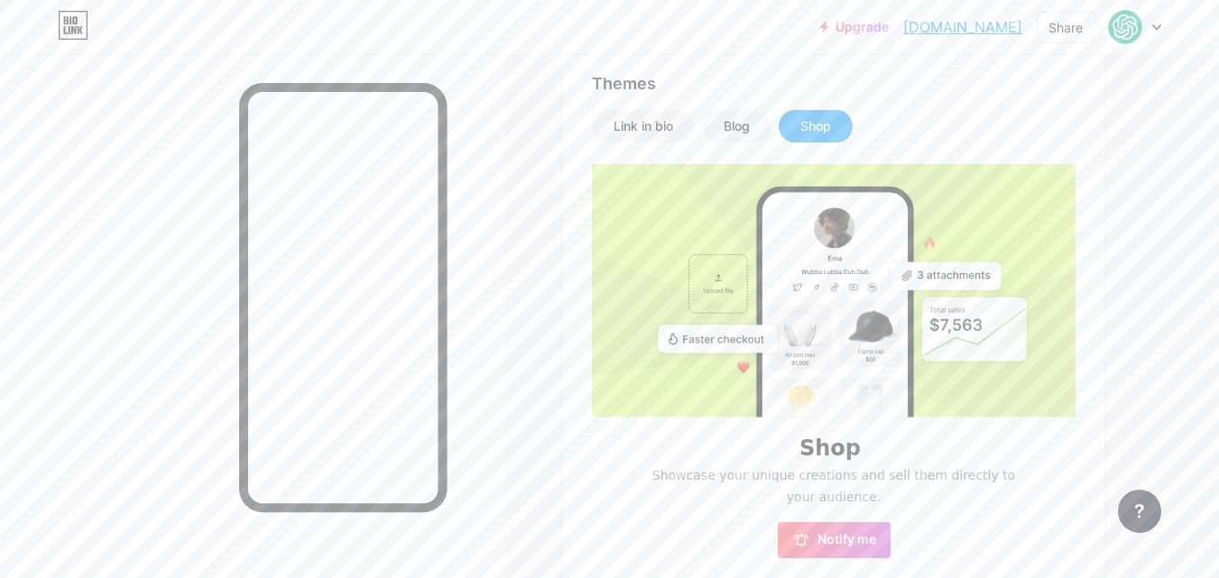
scroll to position [541, 0]
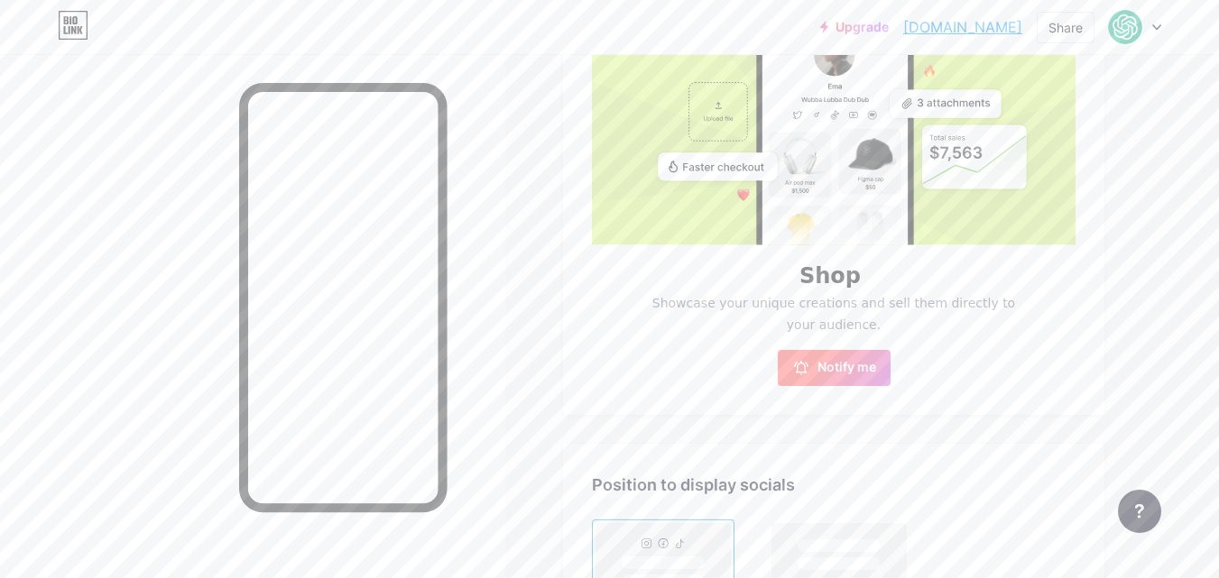
click at [851, 368] on span "Notify me" at bounding box center [846, 368] width 59 height 18
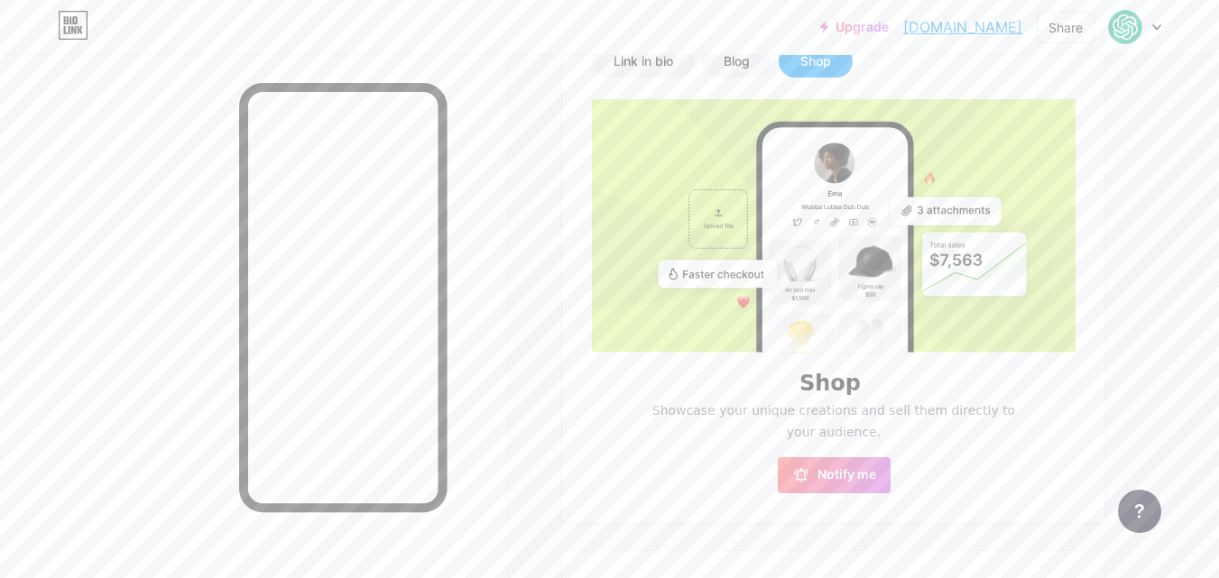
scroll to position [271, 0]
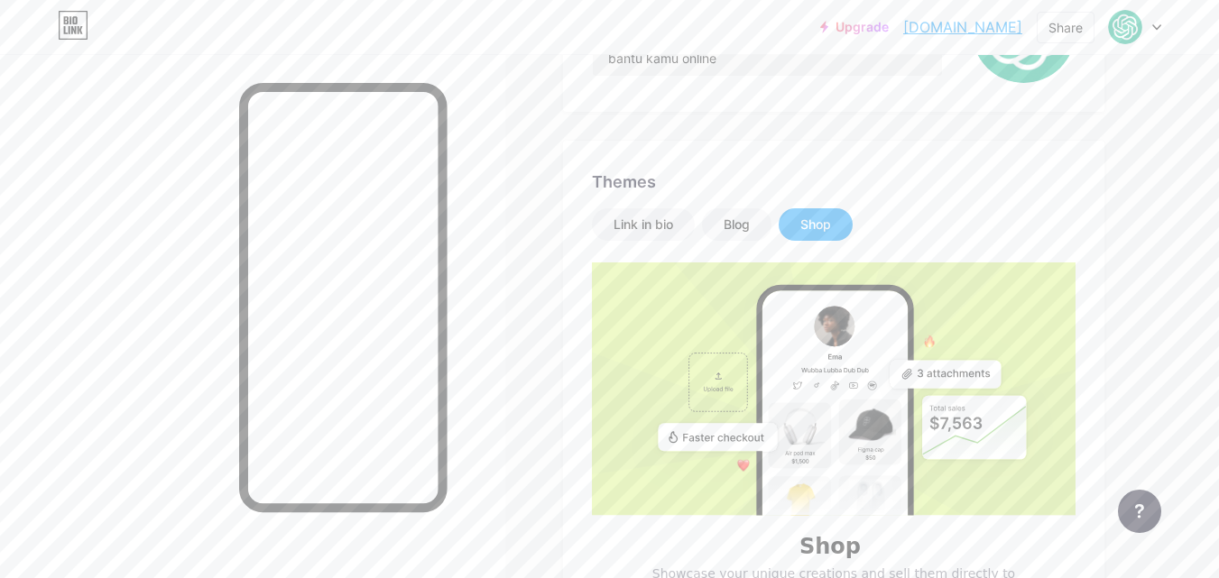
click at [962, 344] on rect at bounding box center [828, 441] width 544 height 363
click at [817, 230] on div "Shop" at bounding box center [815, 225] width 31 height 18
click at [862, 344] on rect at bounding box center [834, 447] width 145 height 315
click at [653, 233] on div "Link in bio" at bounding box center [643, 225] width 60 height 18
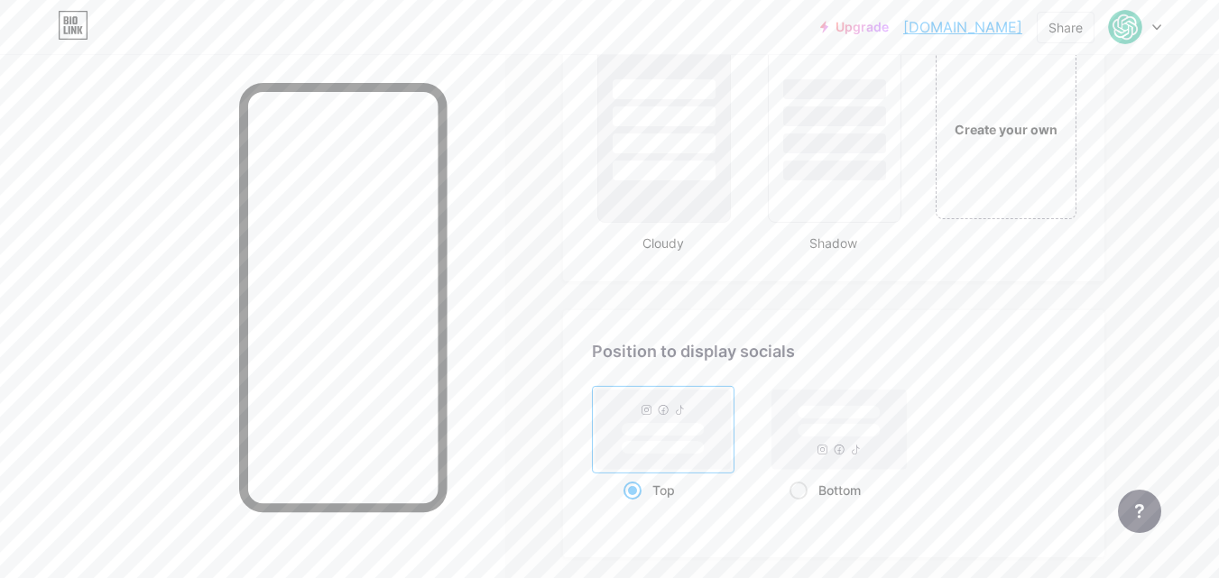
scroll to position [2125, 0]
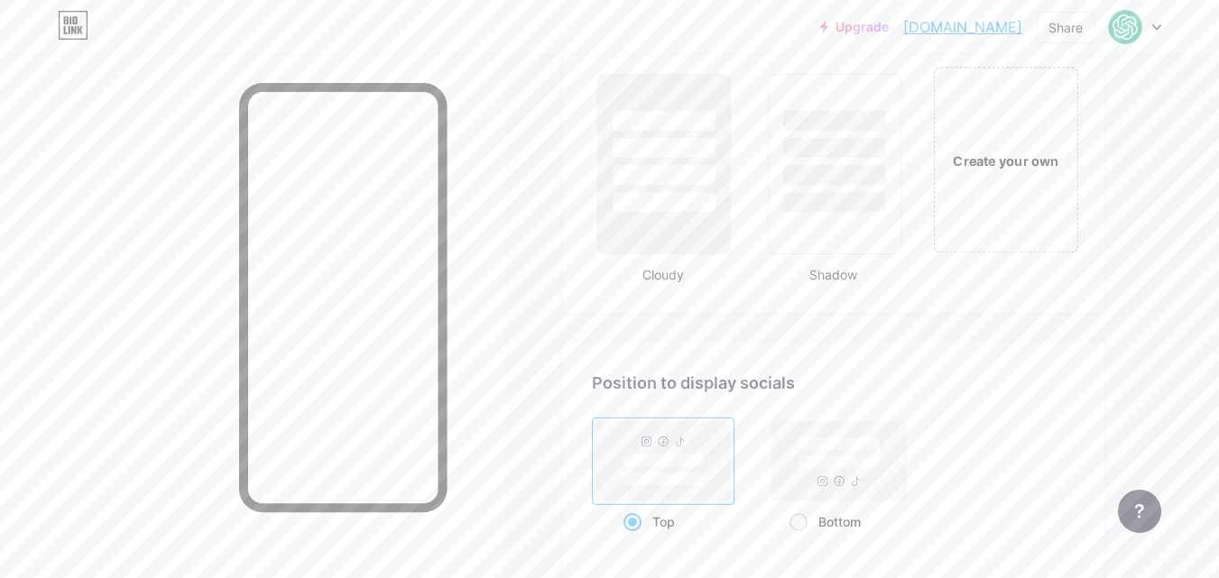
click at [977, 214] on div "Create your own" at bounding box center [1005, 160] width 145 height 186
click at [1007, 158] on div "Create your own" at bounding box center [1004, 161] width 132 height 19
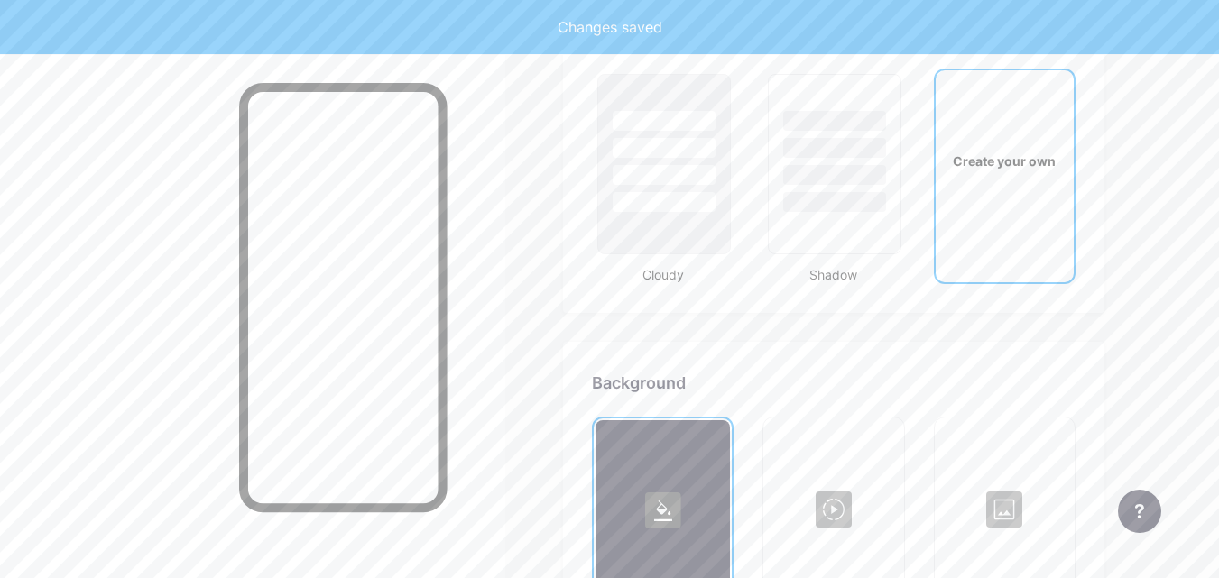
scroll to position [2395, 0]
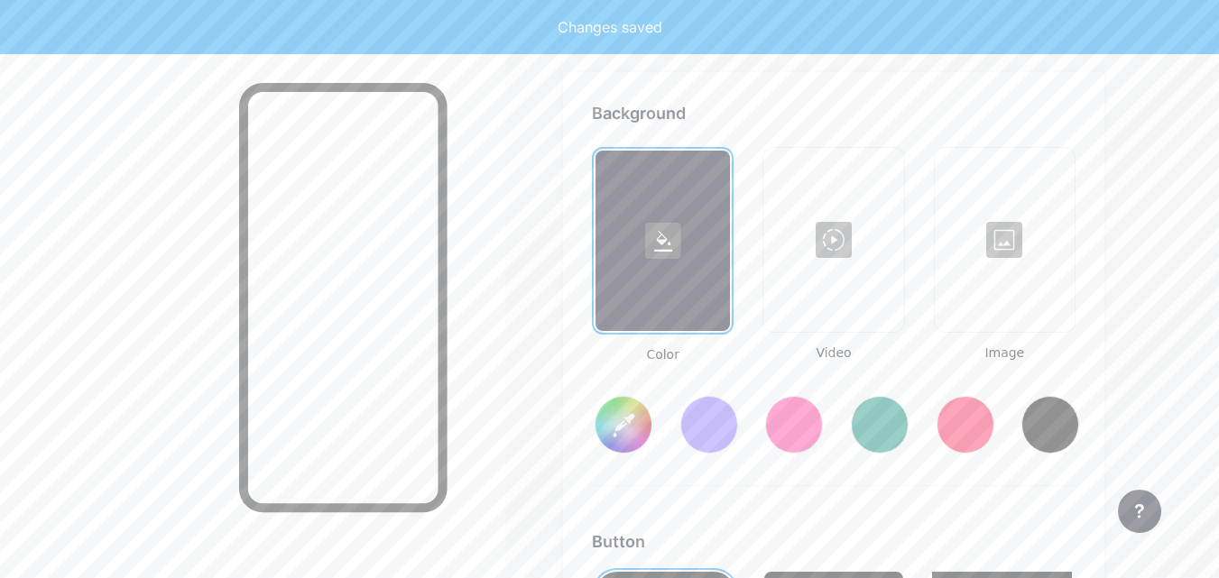
type input "#ffffff"
type input "#000000"
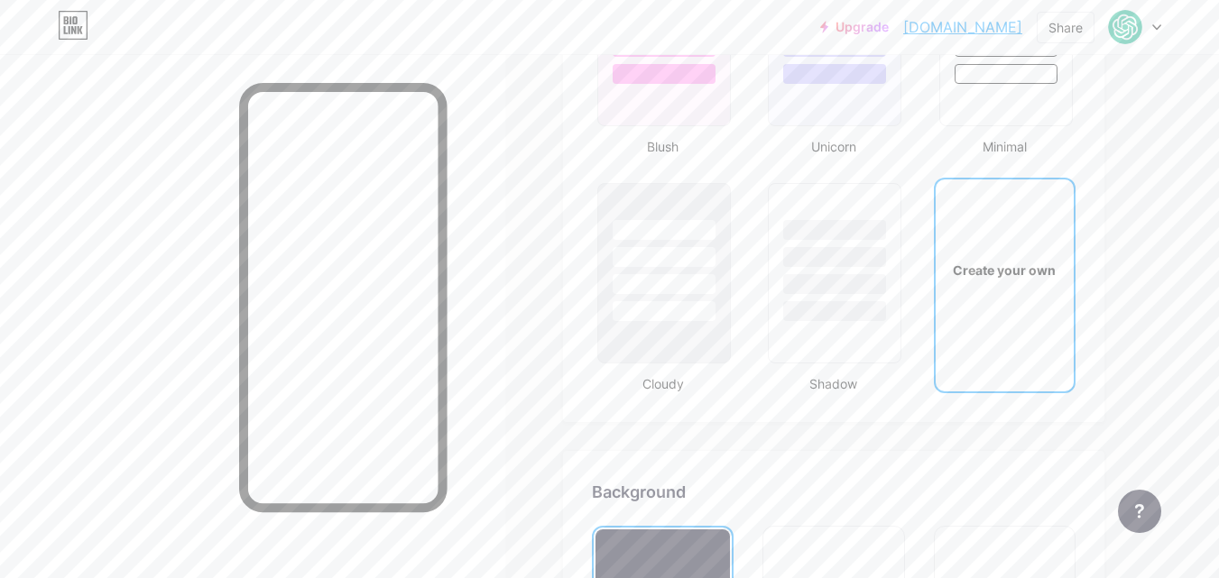
scroll to position [2017, 0]
click at [1054, 290] on div "Create your own" at bounding box center [1004, 269] width 138 height 180
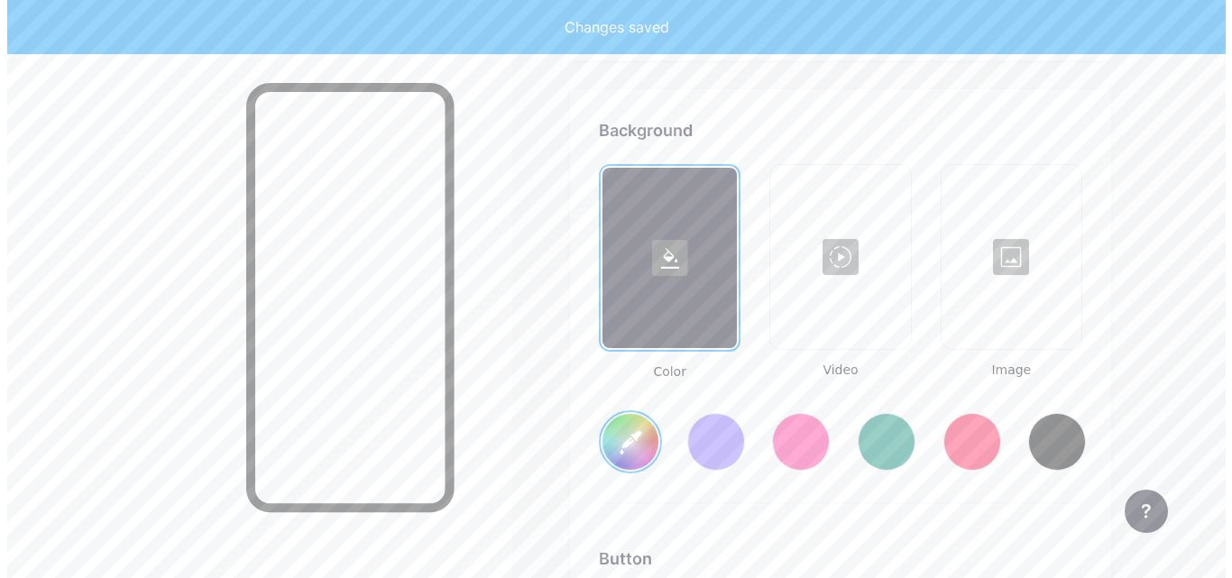
scroll to position [2395, 0]
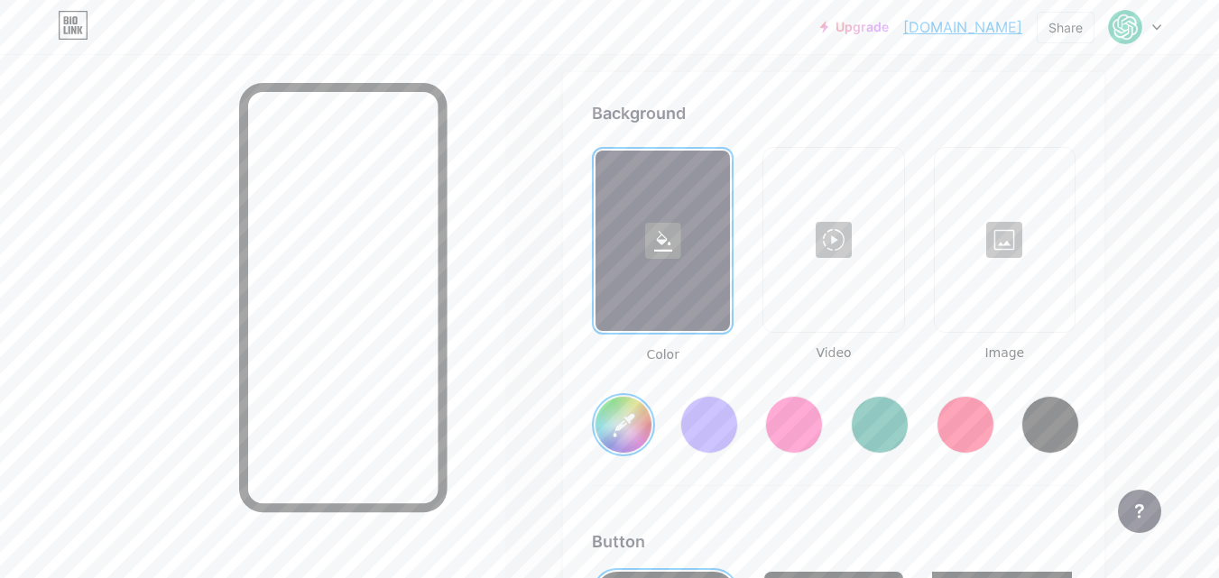
click at [859, 235] on div at bounding box center [833, 240] width 136 height 180
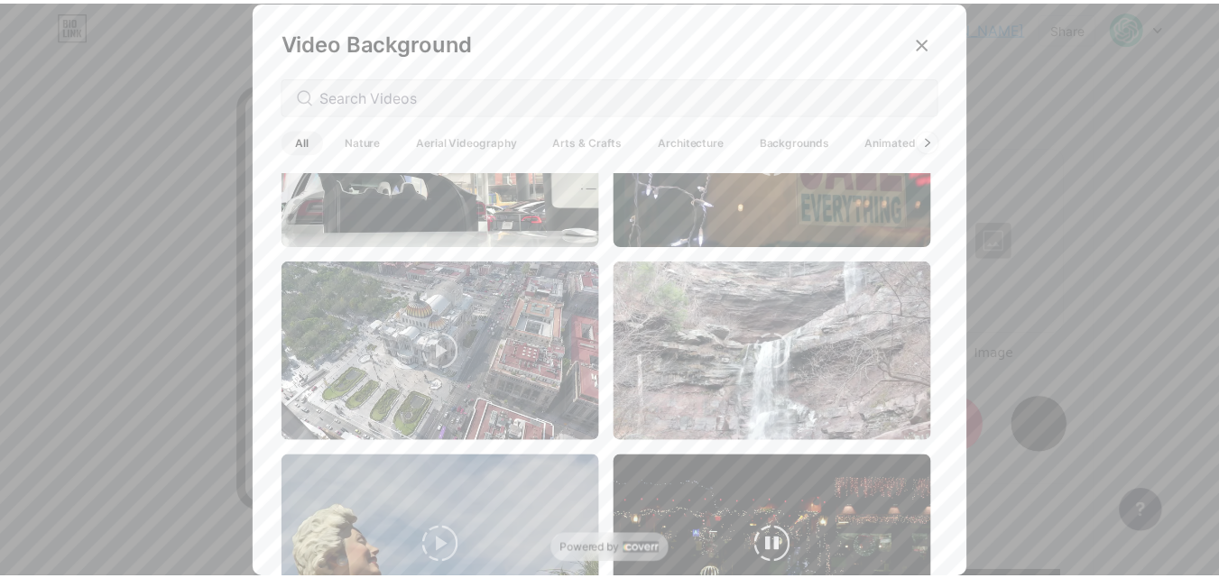
scroll to position [0, 0]
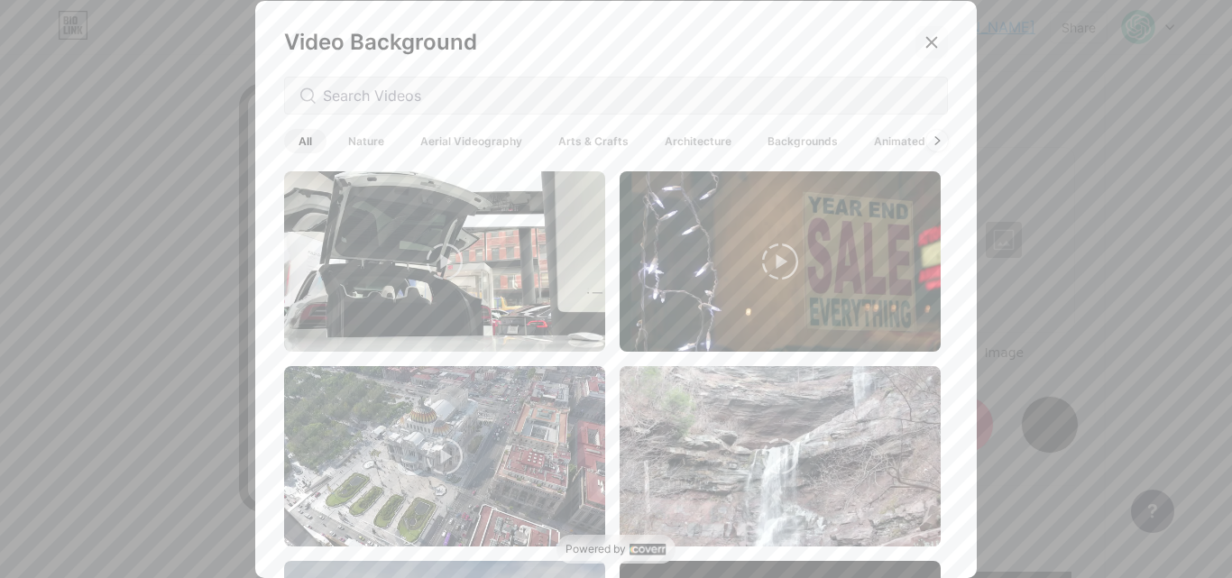
click at [925, 38] on icon at bounding box center [932, 42] width 14 height 14
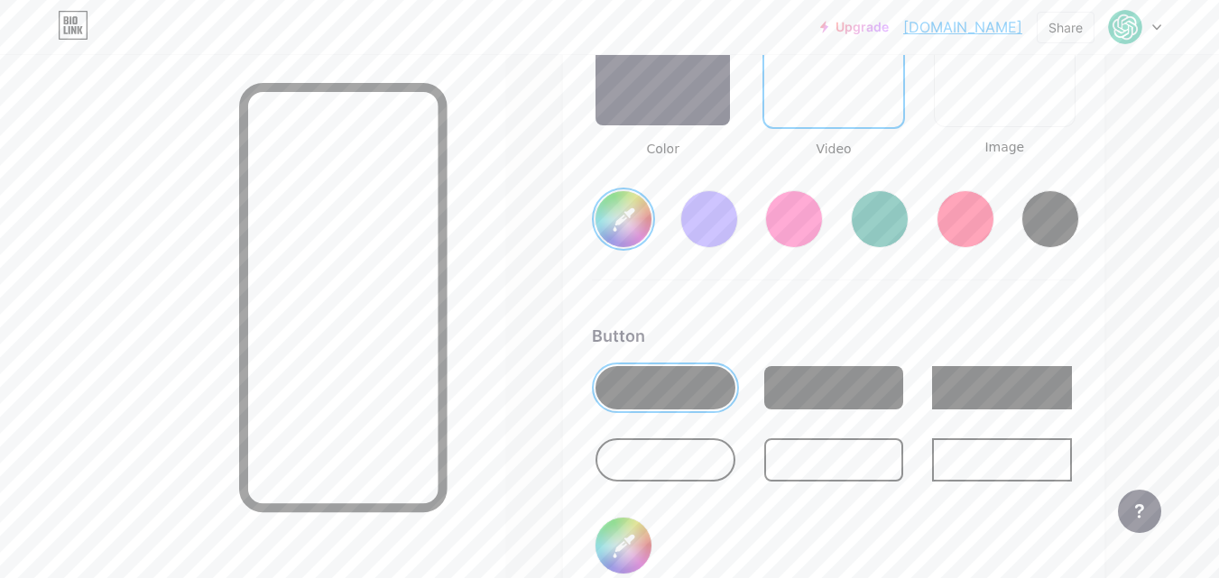
scroll to position [2756, 0]
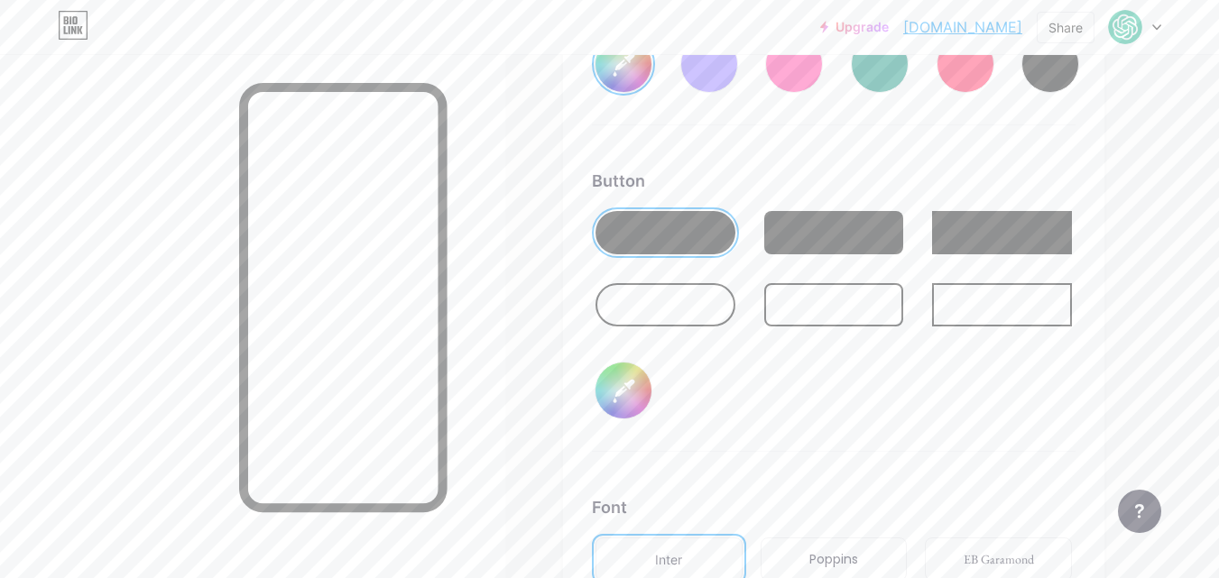
click at [693, 321] on div at bounding box center [665, 304] width 140 height 43
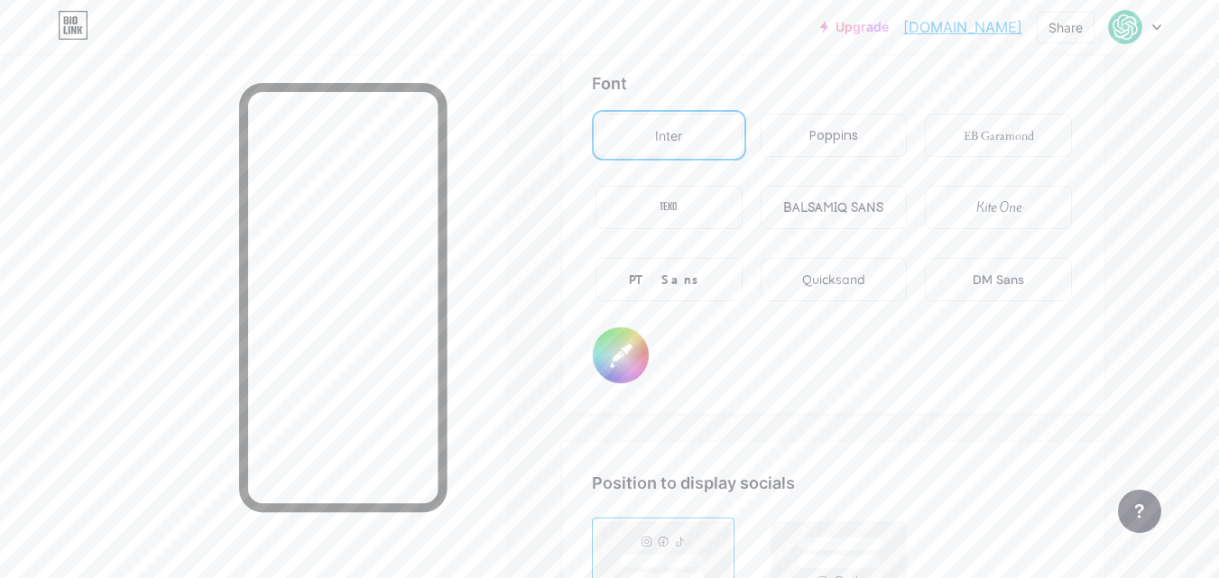
scroll to position [3207, 0]
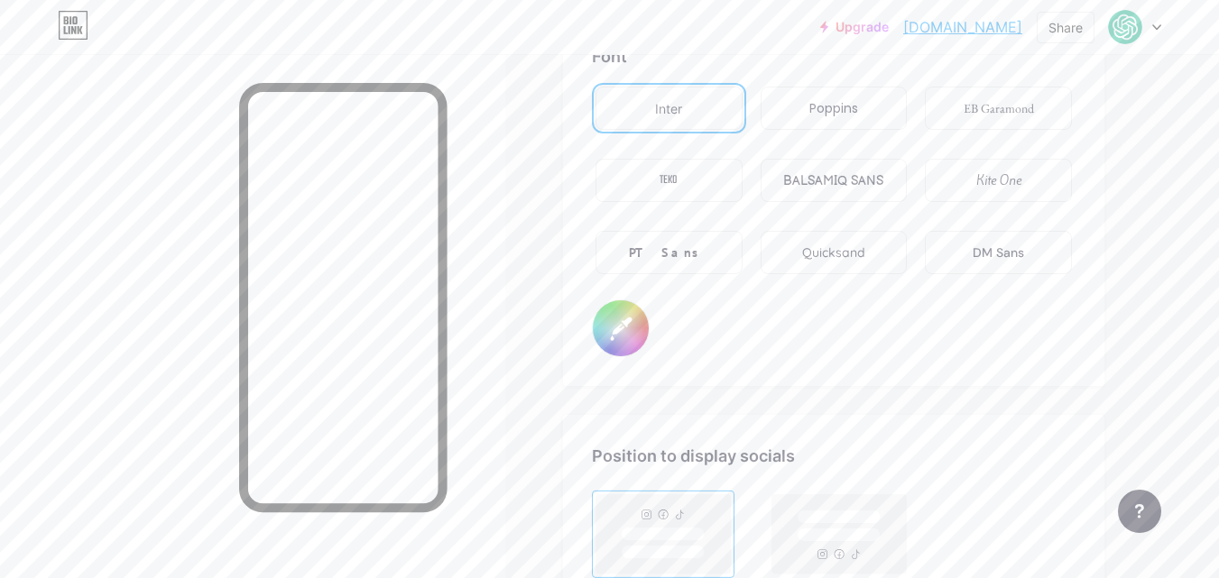
click at [818, 106] on div "Poppins" at bounding box center [833, 108] width 49 height 19
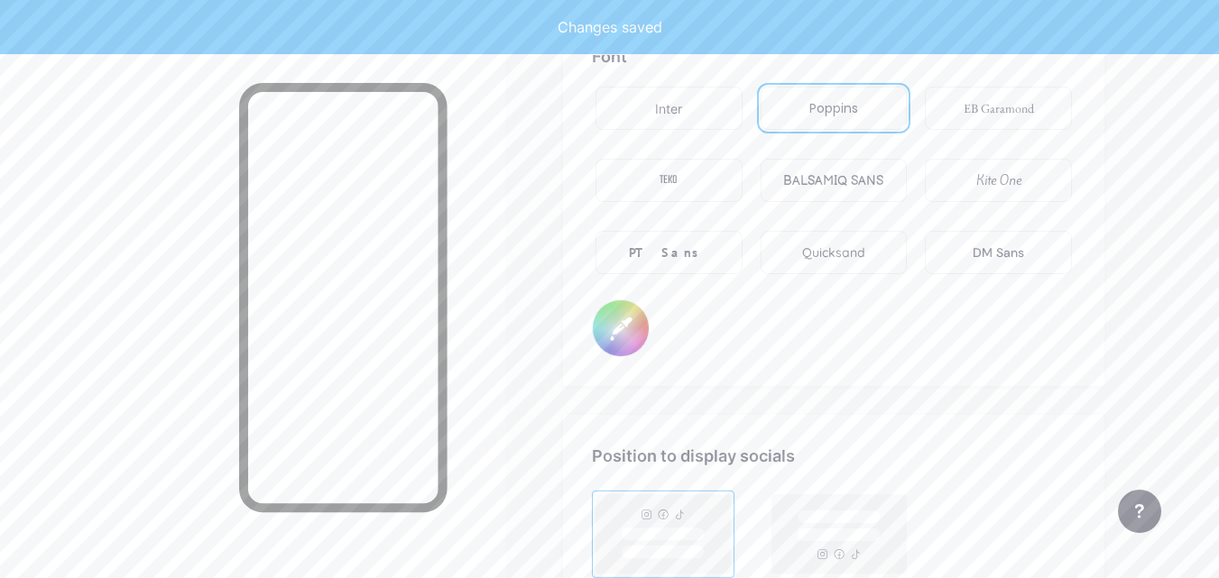
type input "#ffffff"
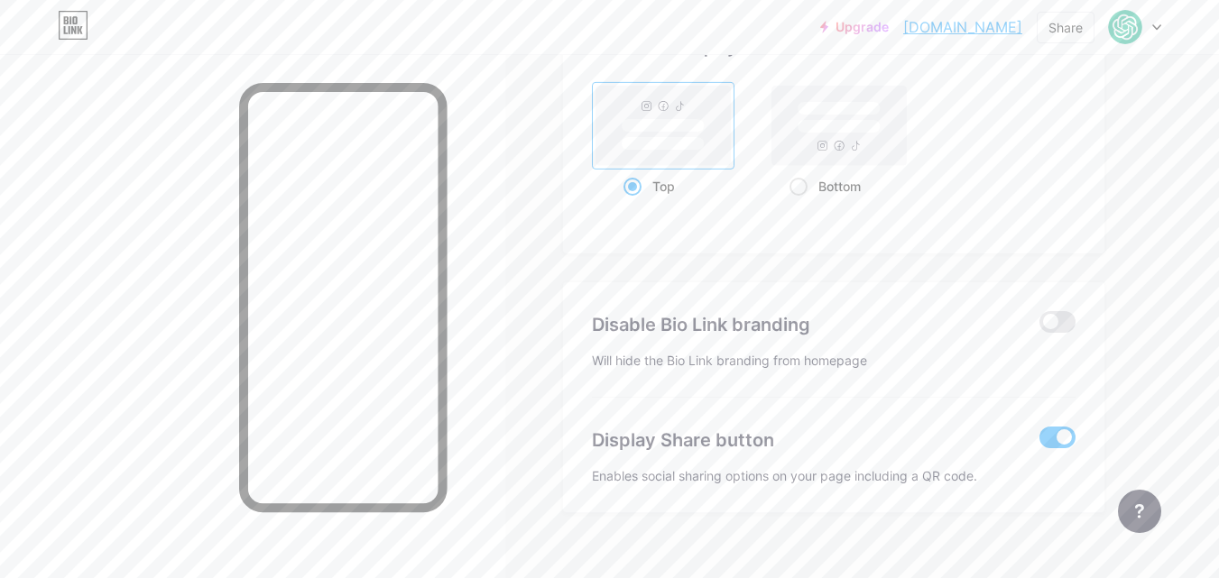
scroll to position [3641, 0]
